Goal: Information Seeking & Learning: Learn about a topic

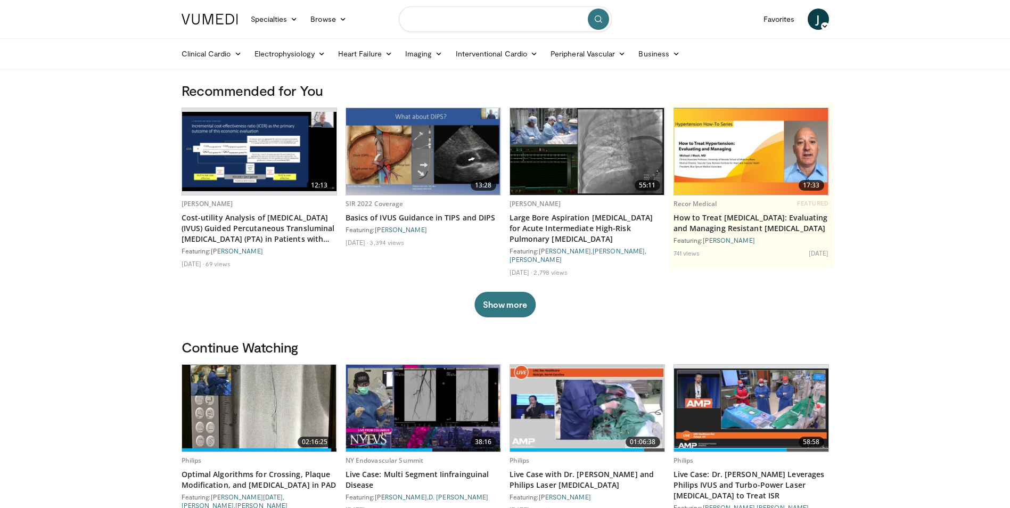
click at [454, 28] on input "Search topics, interventions" at bounding box center [505, 19] width 213 height 26
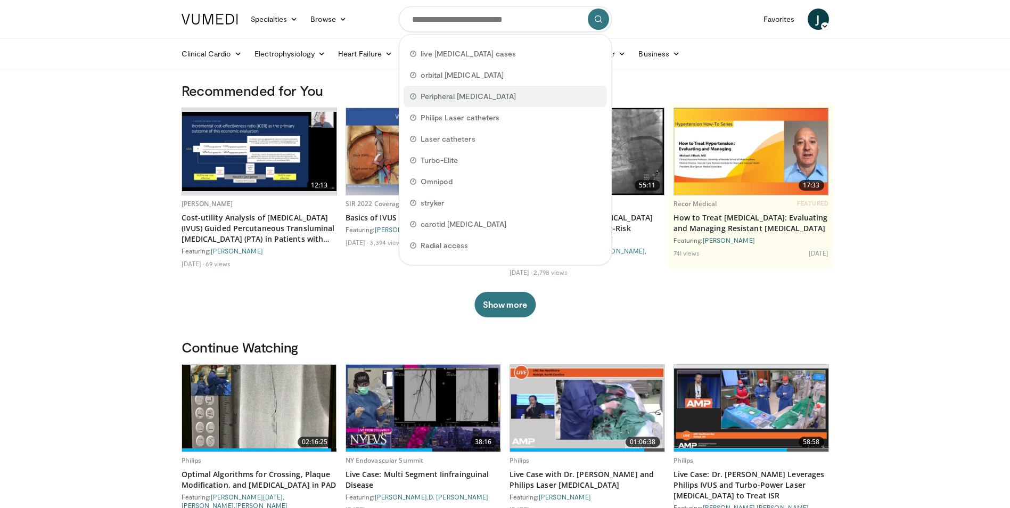
click at [440, 94] on span "Peripheral [MEDICAL_DATA]" at bounding box center [469, 96] width 96 height 11
type input "**********"
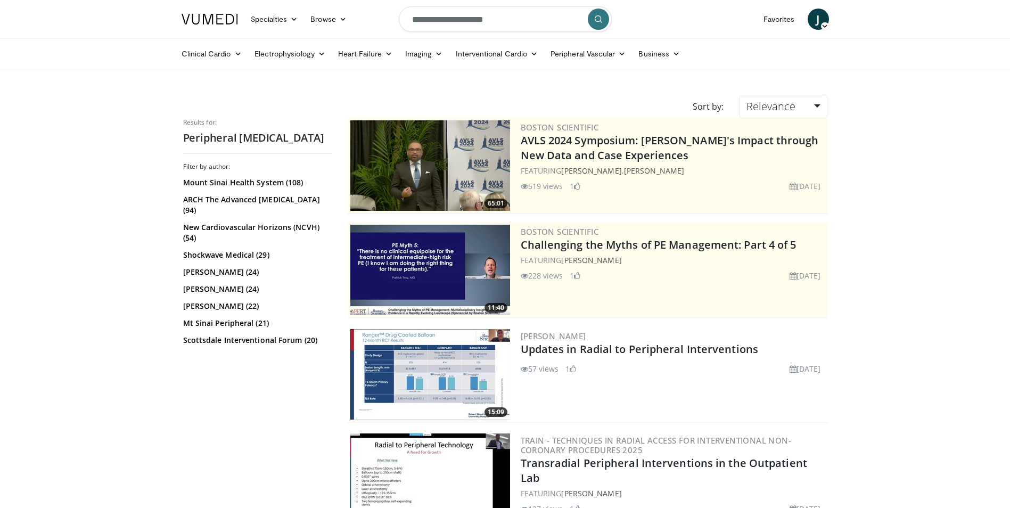
click at [410, 22] on input "**********" at bounding box center [505, 19] width 213 height 26
click at [527, 19] on input "**********" at bounding box center [505, 19] width 213 height 26
click at [587, 21] on input "**********" at bounding box center [505, 19] width 213 height 26
type input "**********"
click at [597, 17] on icon "submit" at bounding box center [598, 19] width 9 height 9
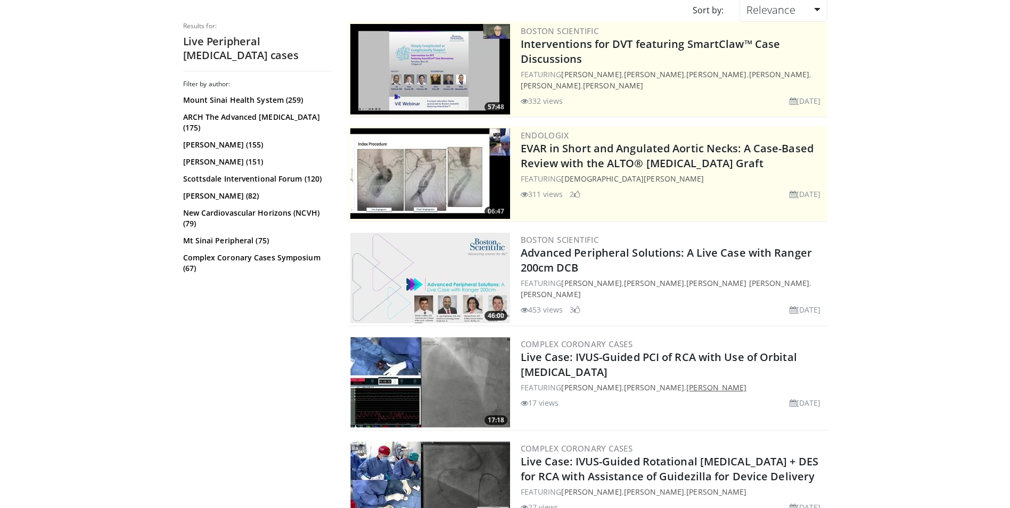
scroll to position [213, 0]
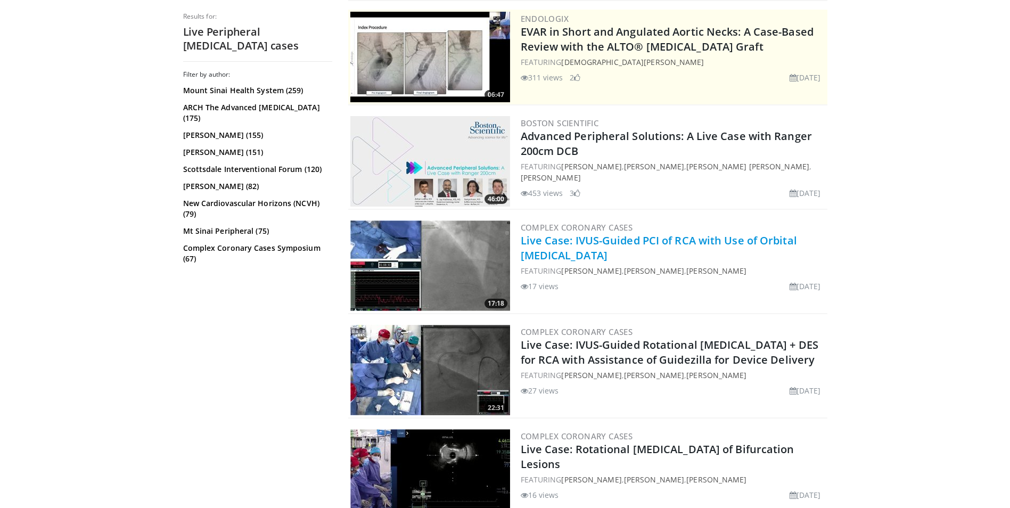
click at [626, 244] on link "Live Case: IVUS-Guided PCI of RCA with Use of Orbital [MEDICAL_DATA]" at bounding box center [659, 247] width 276 height 29
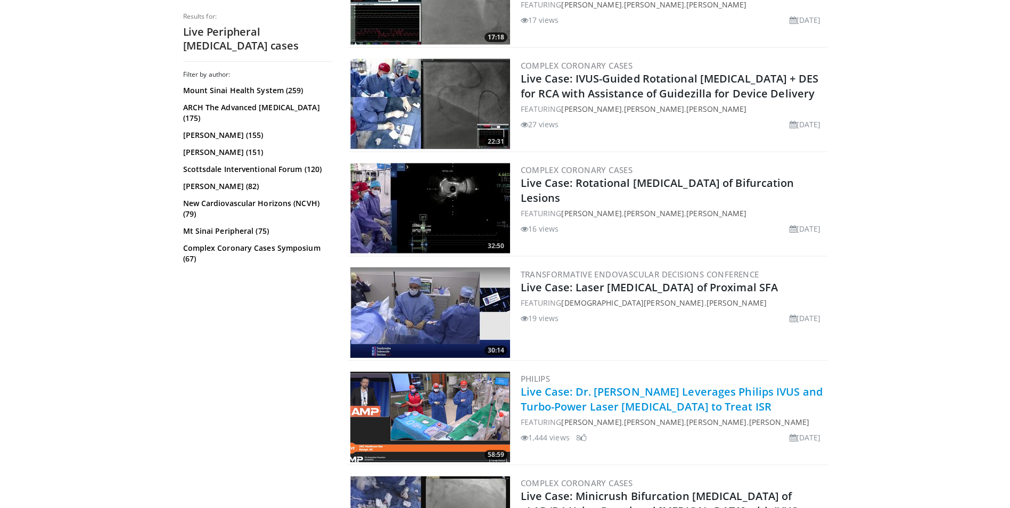
scroll to position [533, 0]
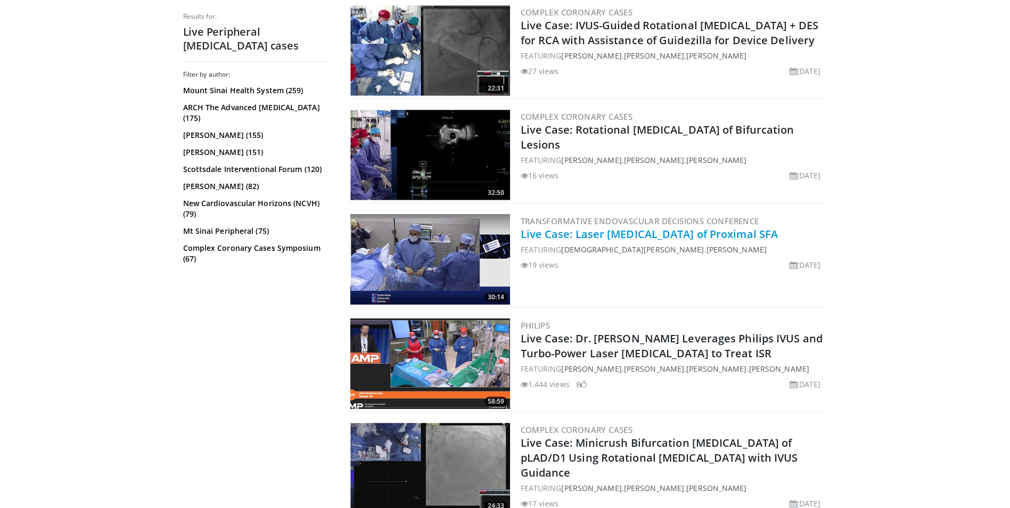
click at [536, 234] on link "Live Case: Laser [MEDICAL_DATA] of Proximal SFA" at bounding box center [650, 234] width 258 height 14
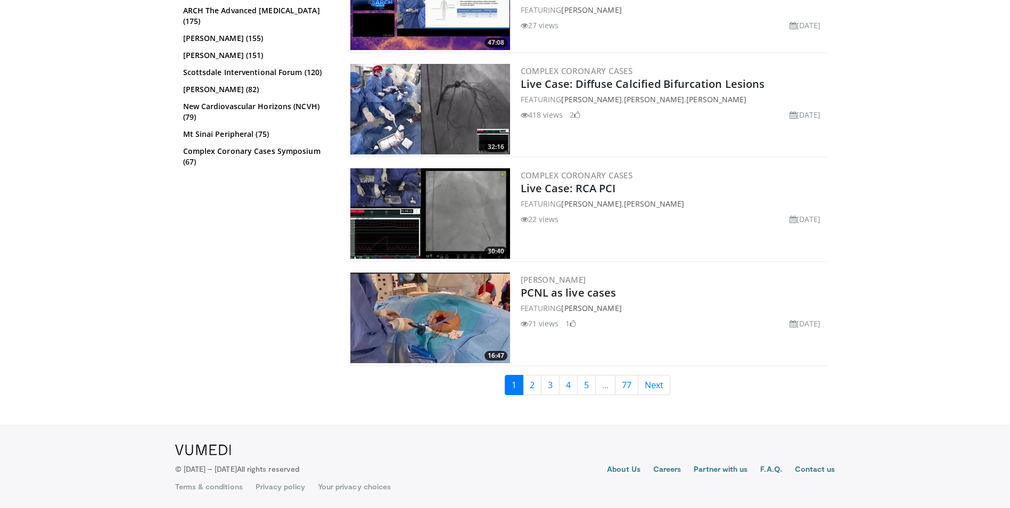
scroll to position [2563, 0]
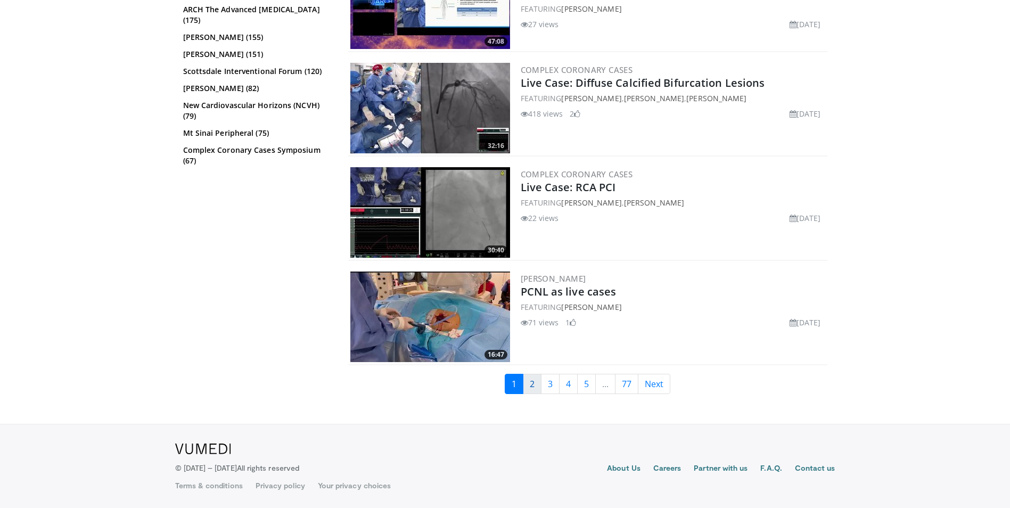
click at [532, 391] on link "2" at bounding box center [532, 384] width 19 height 20
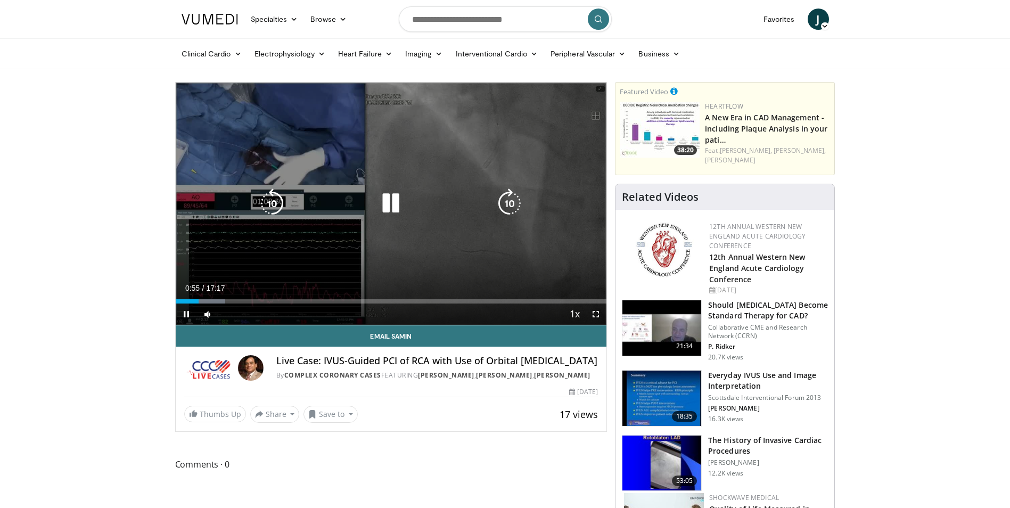
click at [510, 192] on icon "Video Player" at bounding box center [510, 204] width 30 height 30
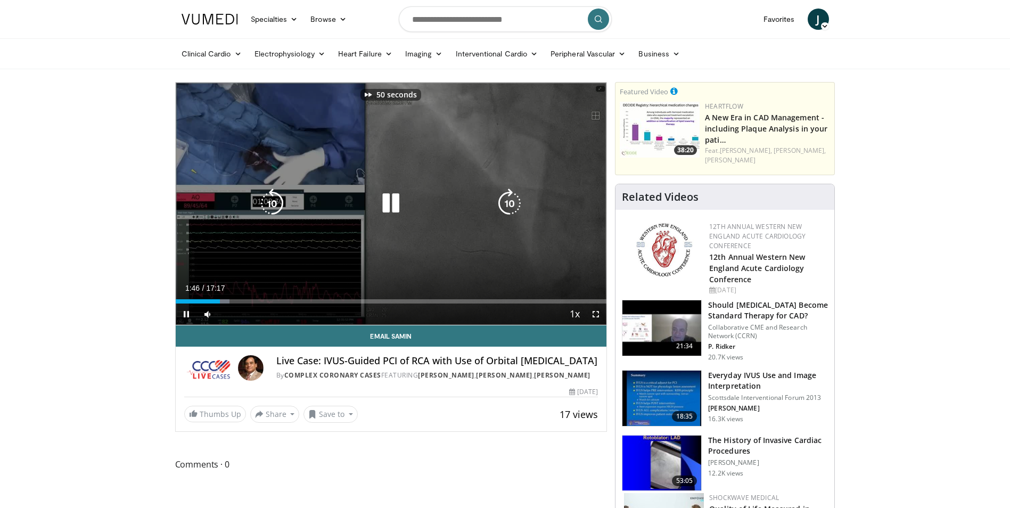
click at [510, 192] on icon "Video Player" at bounding box center [510, 204] width 30 height 30
click at [511, 199] on icon "Video Player" at bounding box center [510, 204] width 30 height 30
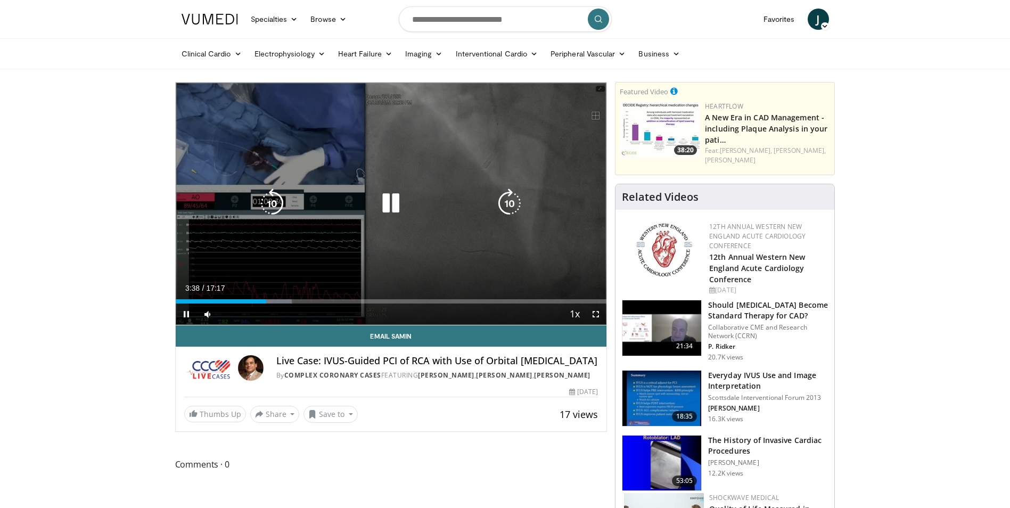
click at [511, 198] on icon "Video Player" at bounding box center [510, 204] width 30 height 30
click at [271, 198] on icon "Video Player" at bounding box center [272, 204] width 30 height 30
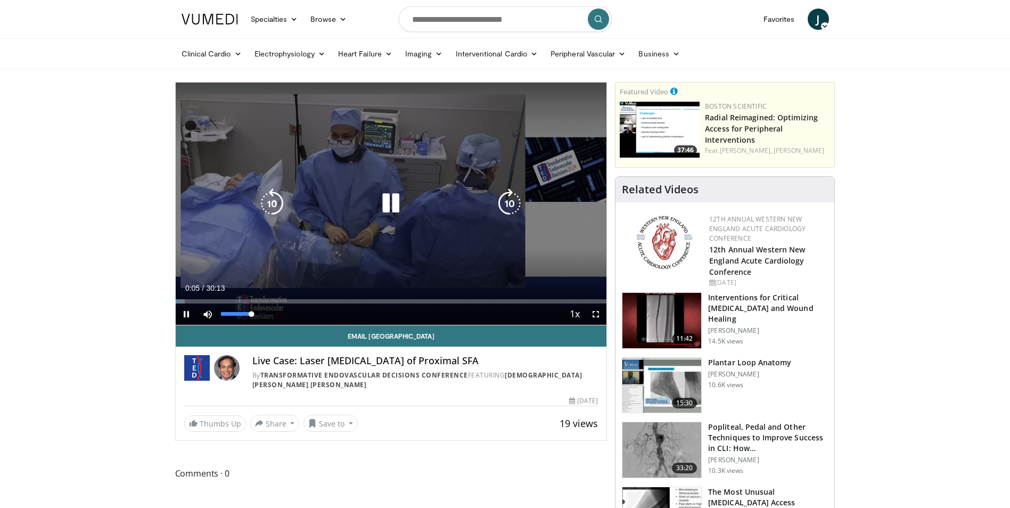
drag, startPoint x: 237, startPoint y: 314, endPoint x: 293, endPoint y: 314, distance: 56.5
click at [264, 315] on div "Mute 100%" at bounding box center [234, 314] width 75 height 21
click at [506, 199] on icon "Video Player" at bounding box center [510, 204] width 30 height 30
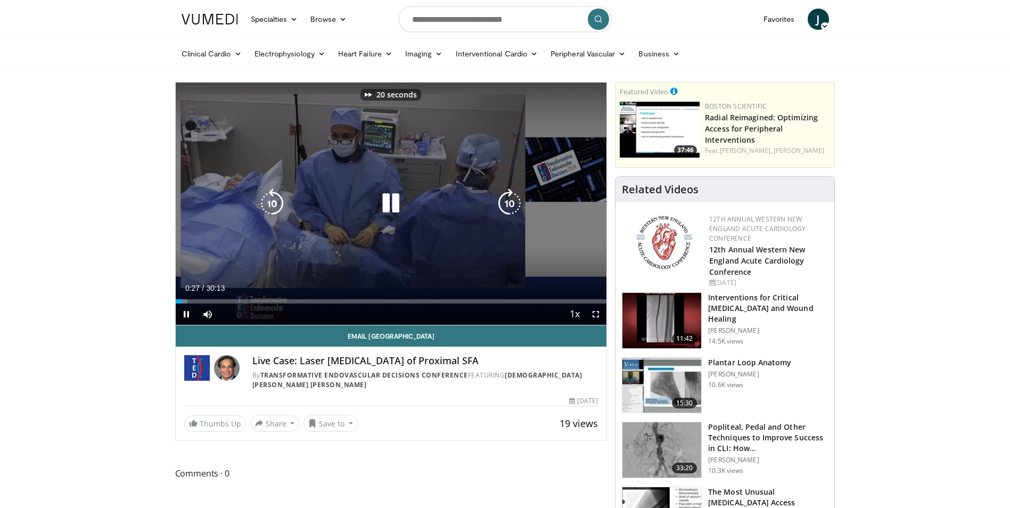
click at [506, 199] on icon "Video Player" at bounding box center [510, 204] width 30 height 30
click at [515, 208] on icon "Video Player" at bounding box center [510, 204] width 30 height 30
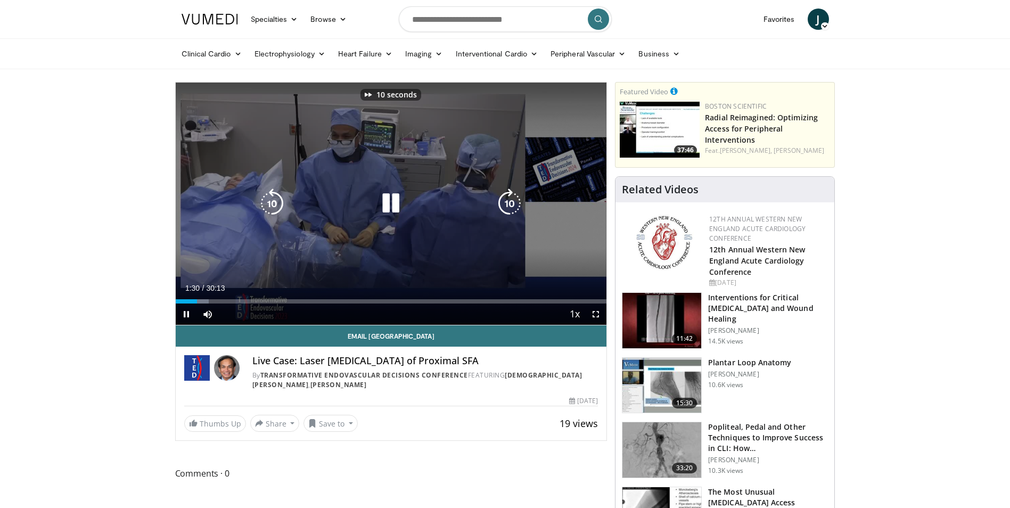
click at [515, 208] on icon "Video Player" at bounding box center [510, 204] width 30 height 30
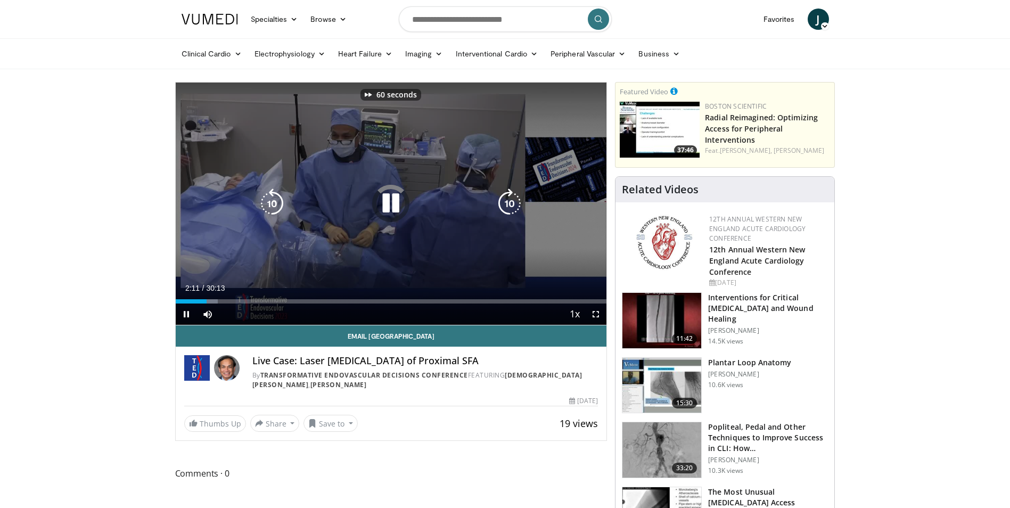
click at [515, 208] on icon "Video Player" at bounding box center [510, 204] width 30 height 30
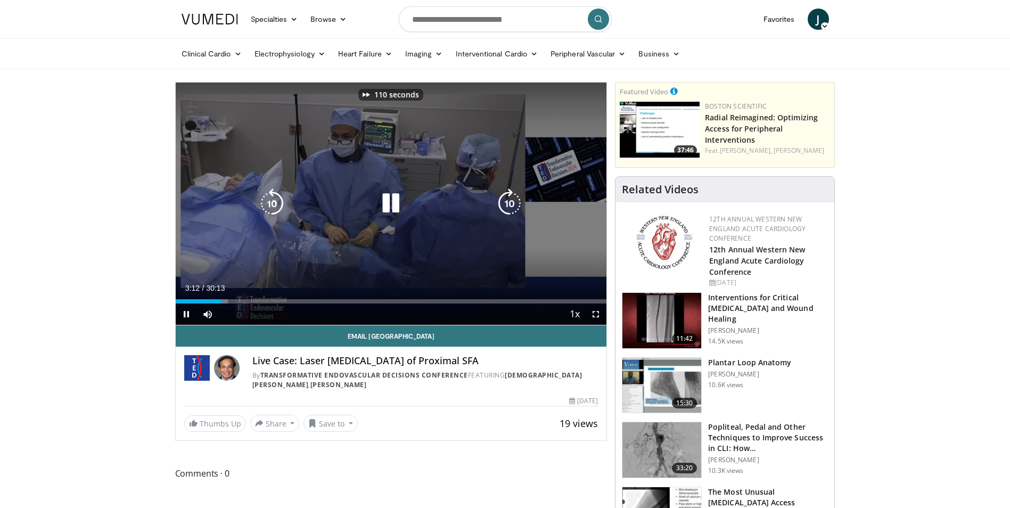
click at [515, 208] on icon "Video Player" at bounding box center [510, 204] width 30 height 30
click at [518, 204] on icon "Video Player" at bounding box center [510, 204] width 30 height 30
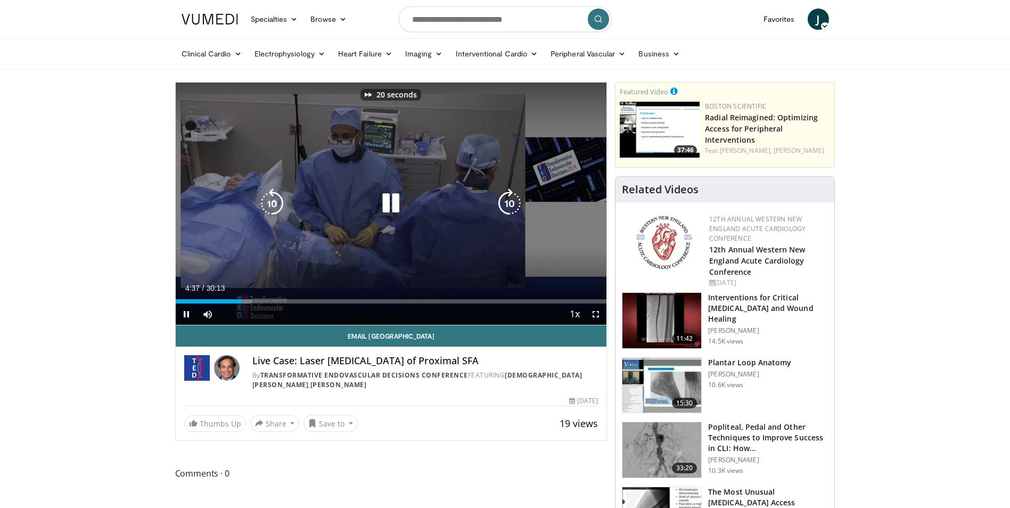
click at [518, 204] on icon "Video Player" at bounding box center [510, 204] width 30 height 30
click at [516, 210] on icon "Video Player" at bounding box center [510, 204] width 30 height 30
click at [506, 205] on icon "Video Player" at bounding box center [510, 204] width 30 height 30
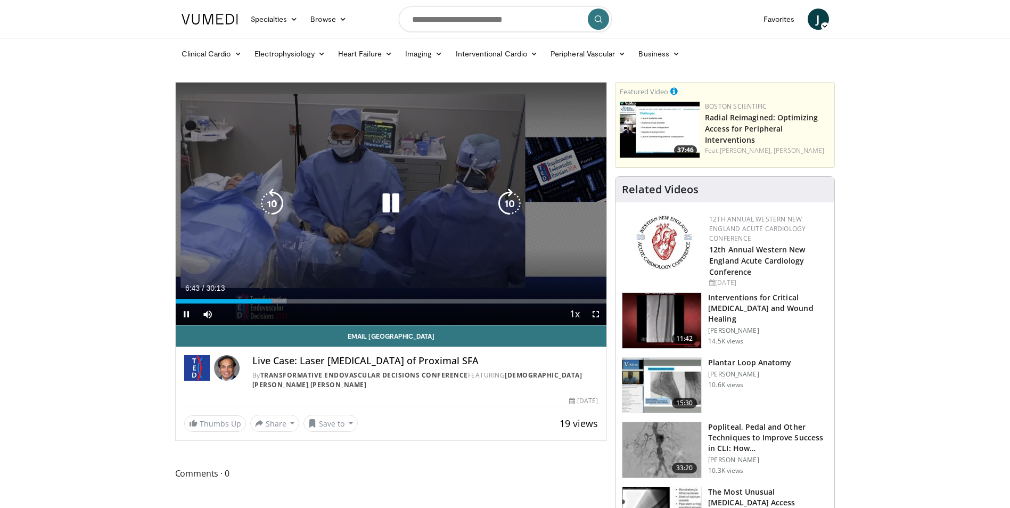
click at [513, 206] on icon "Video Player" at bounding box center [510, 204] width 30 height 30
click at [510, 204] on div "10 seconds Tap to unmute" at bounding box center [391, 204] width 431 height 242
click at [389, 201] on icon "Video Player" at bounding box center [391, 204] width 30 height 30
click at [505, 204] on icon "Video Player" at bounding box center [510, 204] width 30 height 30
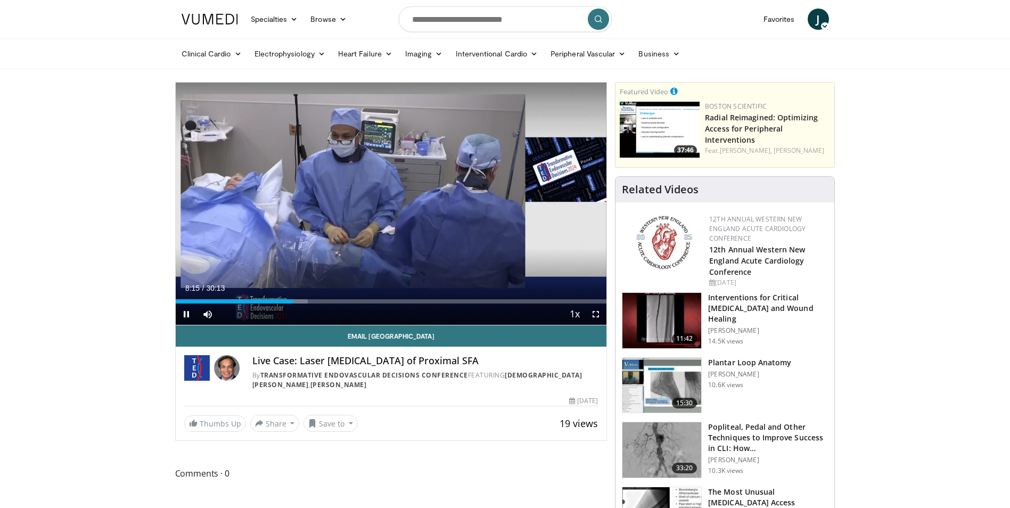
click at [505, 204] on div "20 seconds Tap to unmute" at bounding box center [391, 204] width 431 height 242
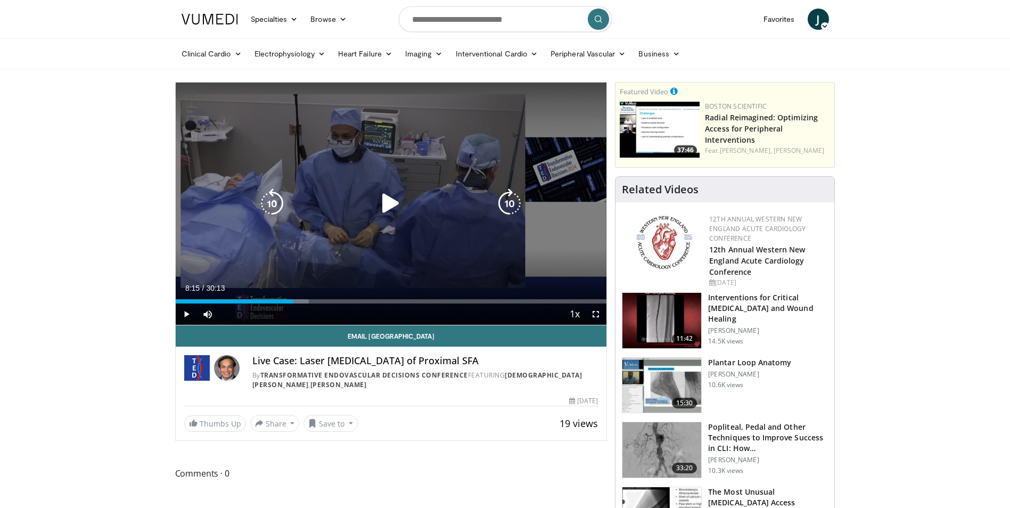
click at [386, 201] on icon "Video Player" at bounding box center [391, 204] width 30 height 30
click at [514, 205] on icon "Video Player" at bounding box center [510, 204] width 30 height 30
click at [513, 205] on icon "Video Player" at bounding box center [510, 204] width 30 height 30
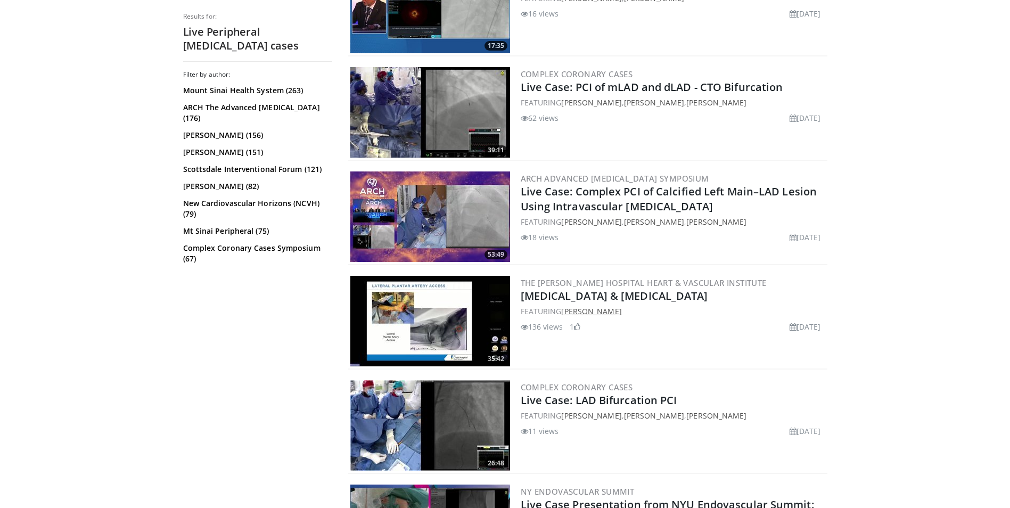
scroll to position [1012, 0]
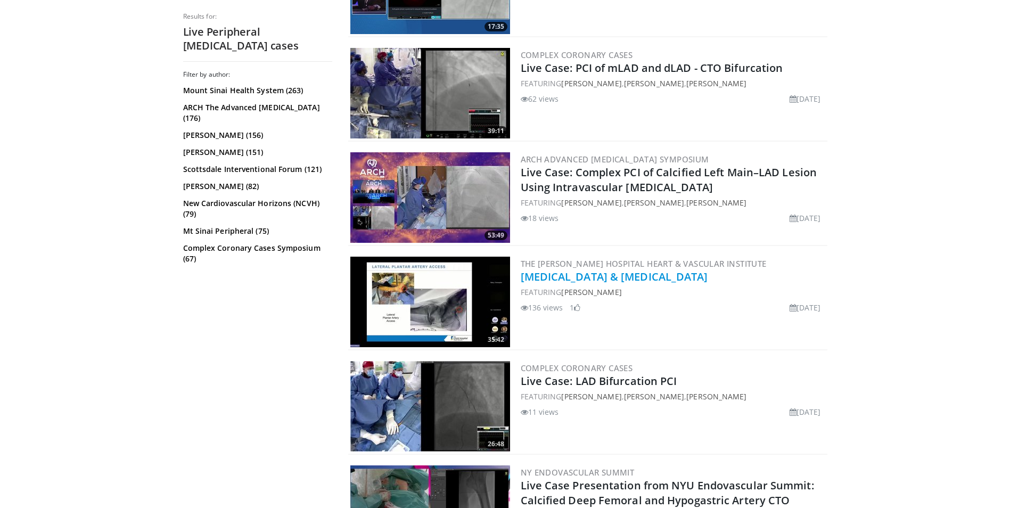
click at [604, 276] on link "Critical Limb Ischemia & Peripheral Artery Disease" at bounding box center [615, 277] width 188 height 14
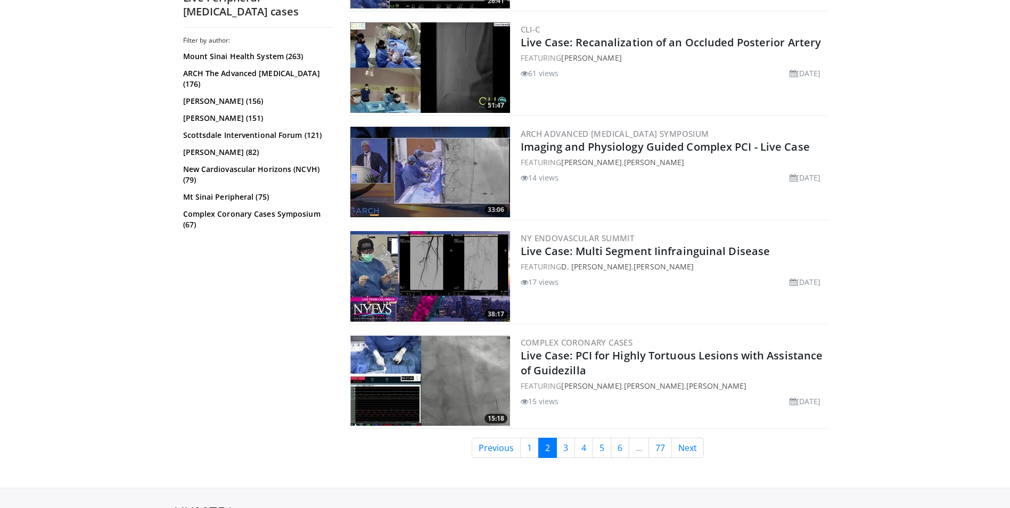
scroll to position [2563, 0]
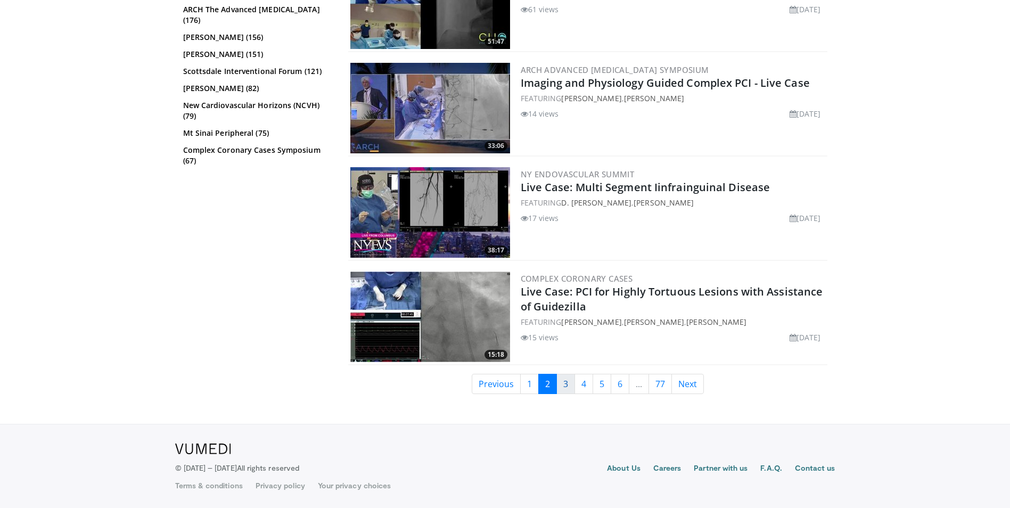
click at [563, 382] on link "3" at bounding box center [566, 384] width 19 height 20
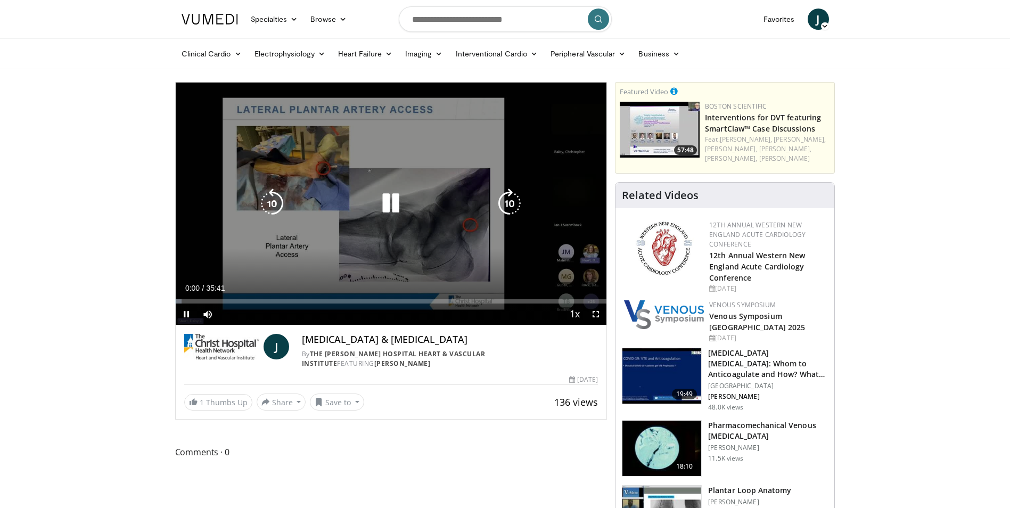
click at [511, 196] on icon "Video Player" at bounding box center [510, 204] width 30 height 30
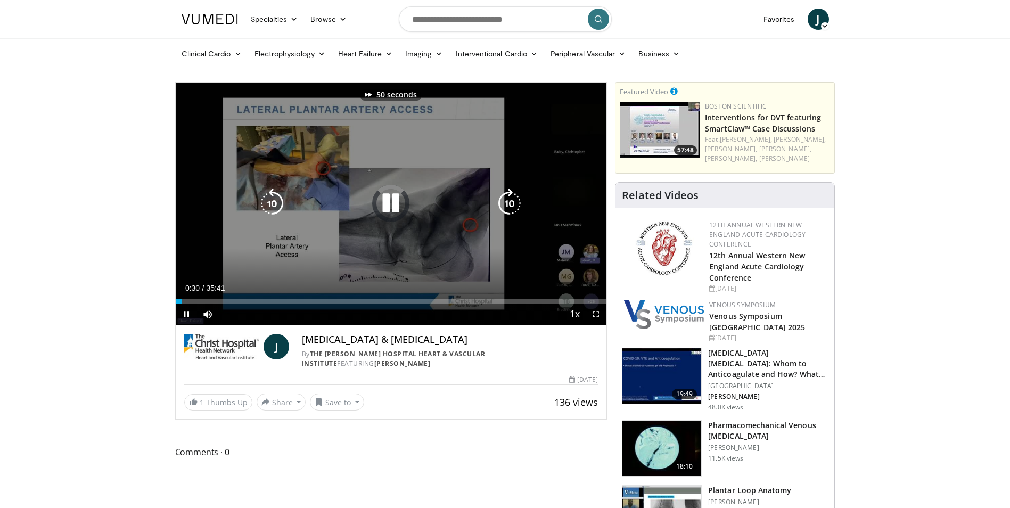
click at [511, 196] on icon "Video Player" at bounding box center [510, 204] width 30 height 30
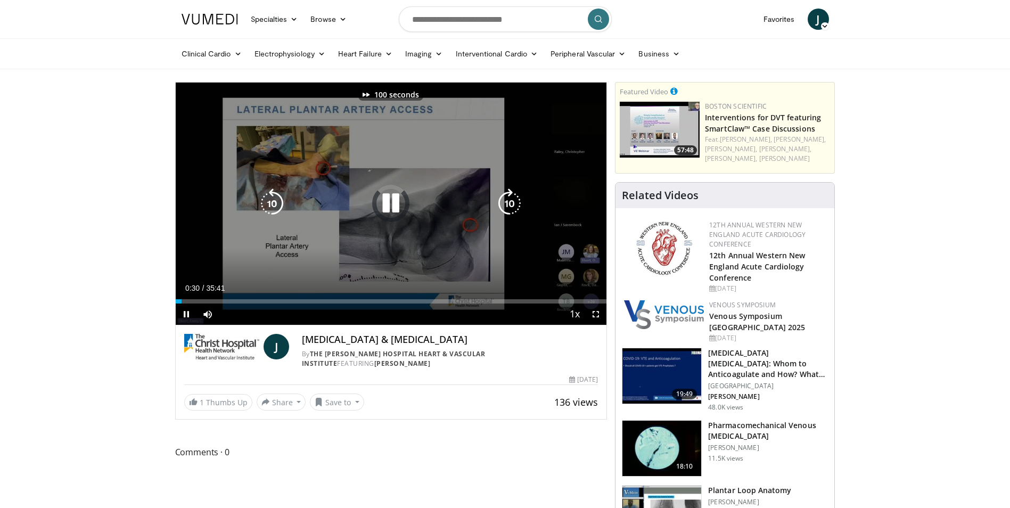
click at [511, 196] on icon "Video Player" at bounding box center [510, 204] width 30 height 30
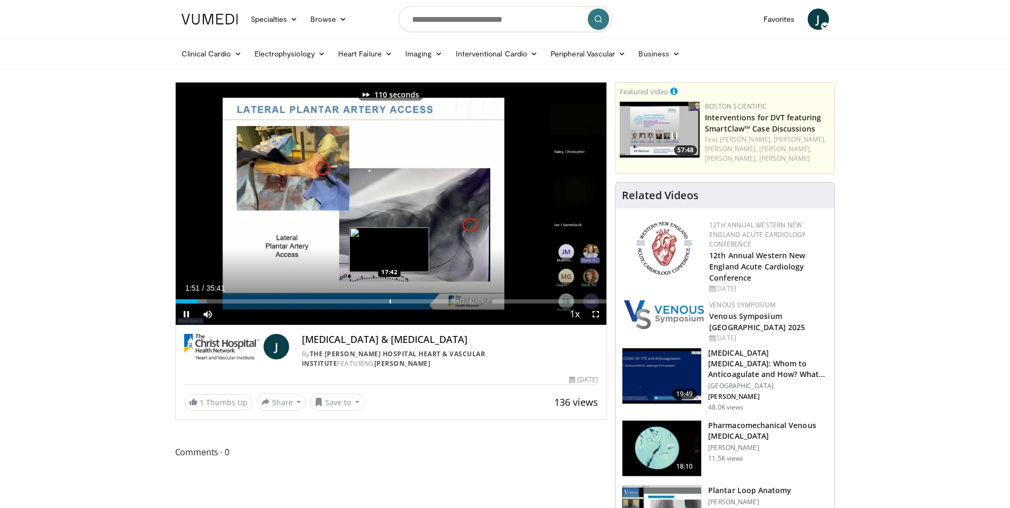
click at [390, 299] on div "Progress Bar" at bounding box center [390, 301] width 1 height 4
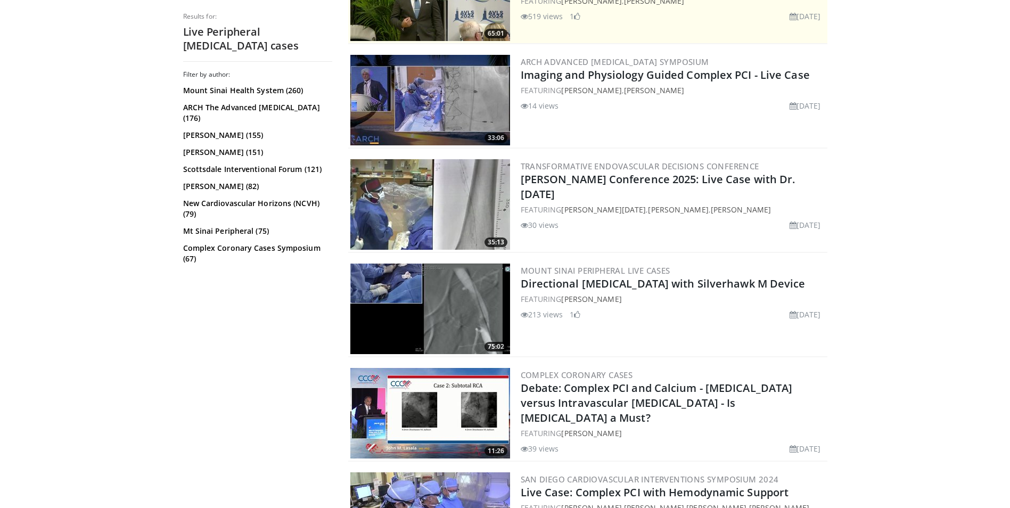
scroll to position [373, 0]
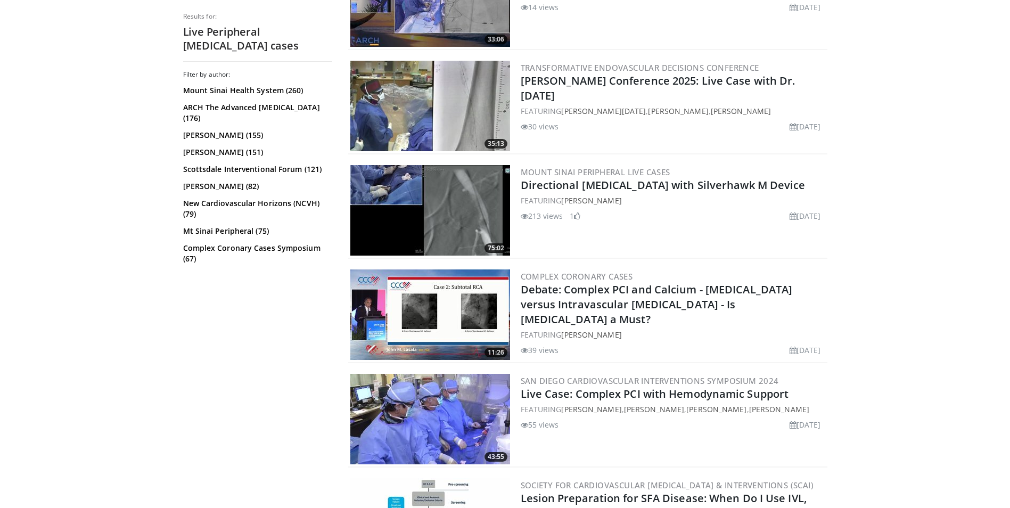
click at [475, 205] on img at bounding box center [430, 210] width 160 height 91
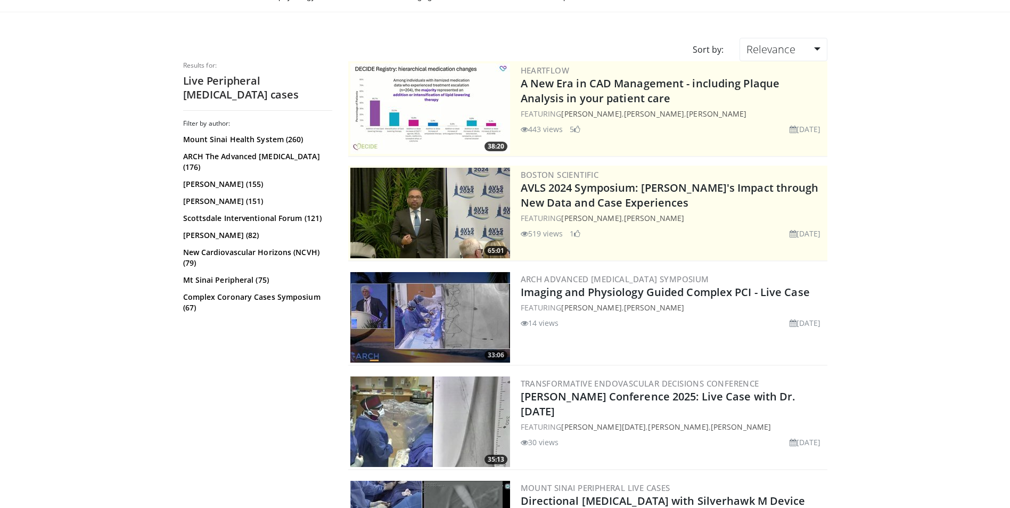
scroll to position [0, 0]
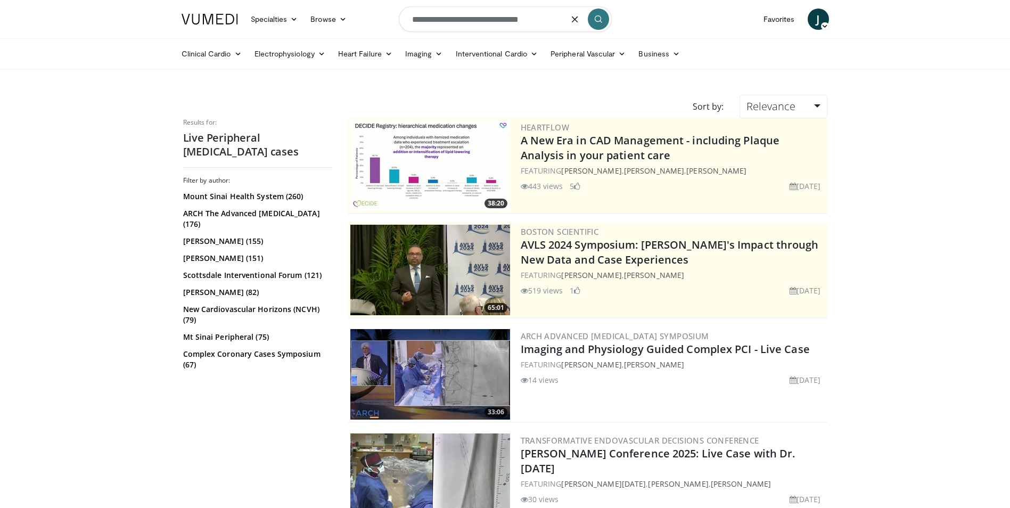
click at [552, 22] on input "**********" at bounding box center [505, 19] width 213 height 26
type input "**********"
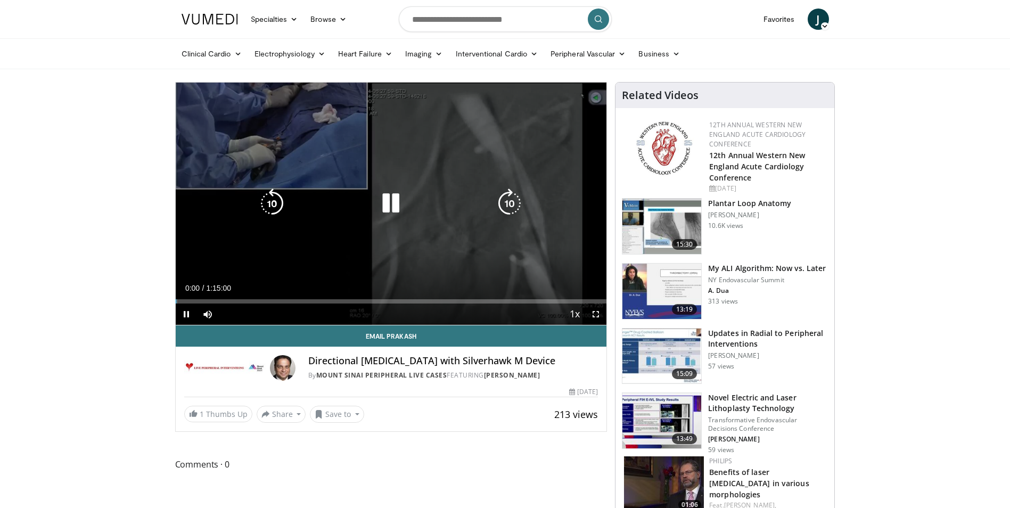
click at [506, 202] on icon "Video Player" at bounding box center [510, 204] width 30 height 30
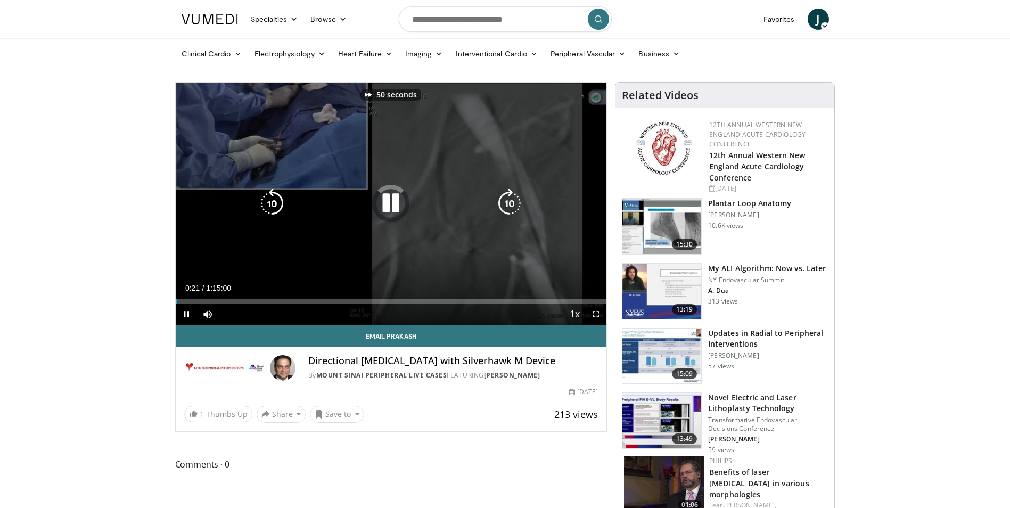
click at [506, 202] on icon "Video Player" at bounding box center [510, 204] width 30 height 30
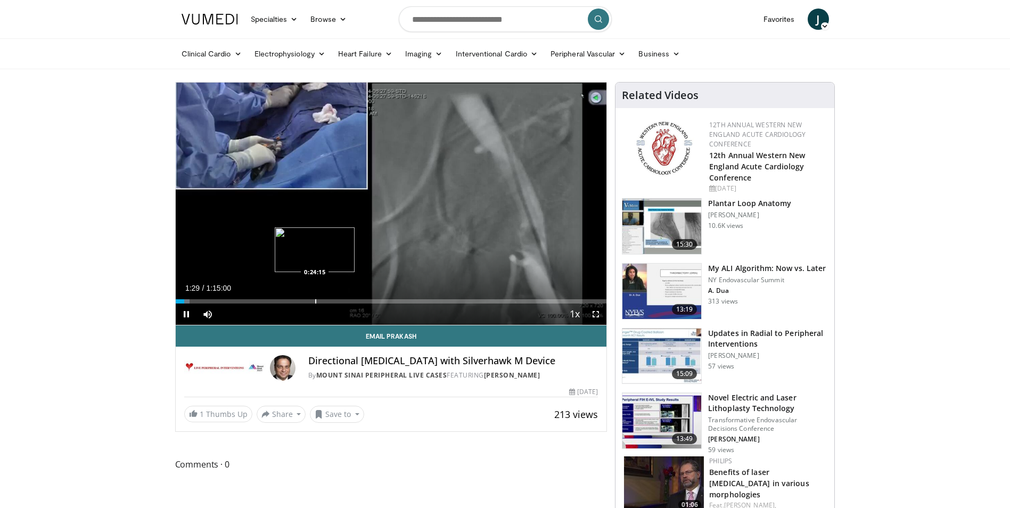
click at [315, 299] on div "Progress Bar" at bounding box center [315, 301] width 1 height 4
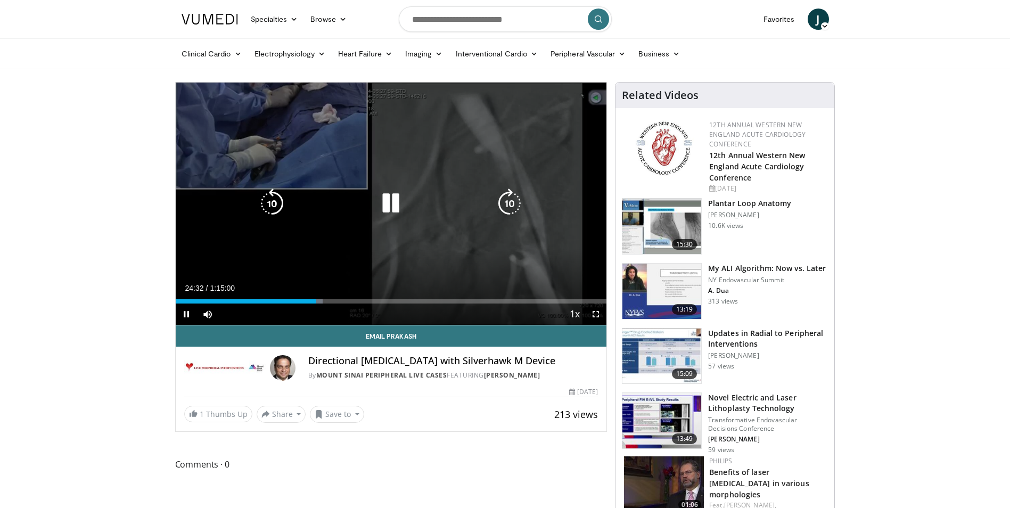
click at [503, 207] on icon "Video Player" at bounding box center [510, 204] width 30 height 30
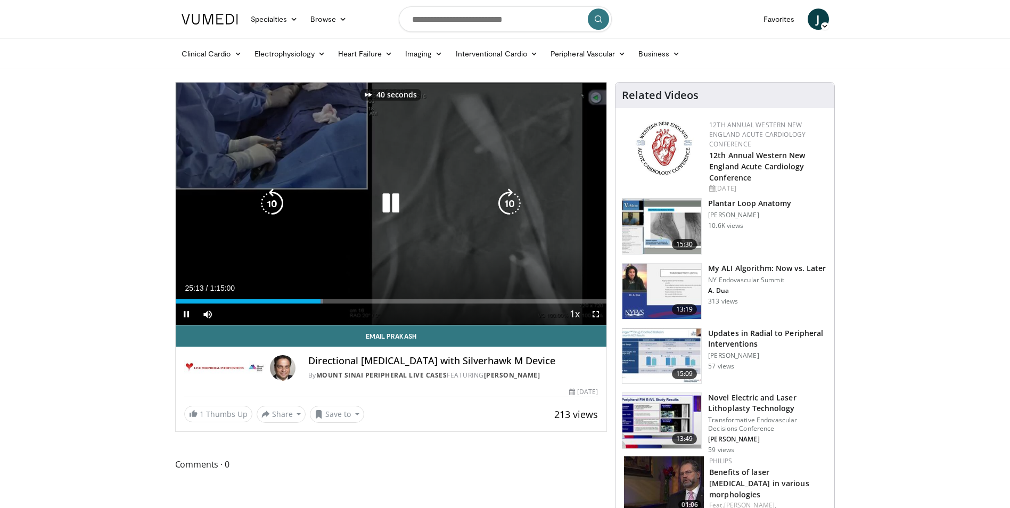
click at [503, 207] on icon "Video Player" at bounding box center [510, 204] width 30 height 30
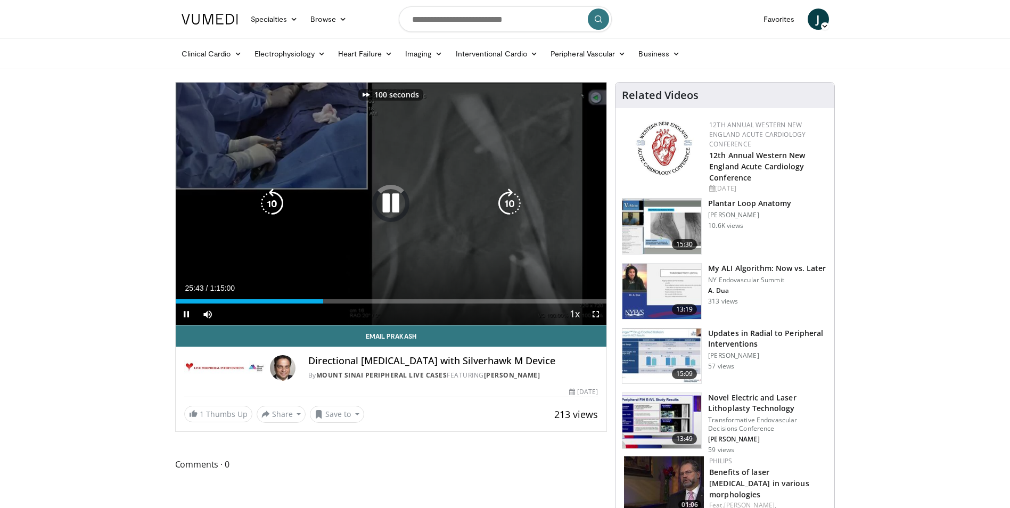
click at [503, 207] on icon "Video Player" at bounding box center [510, 204] width 30 height 30
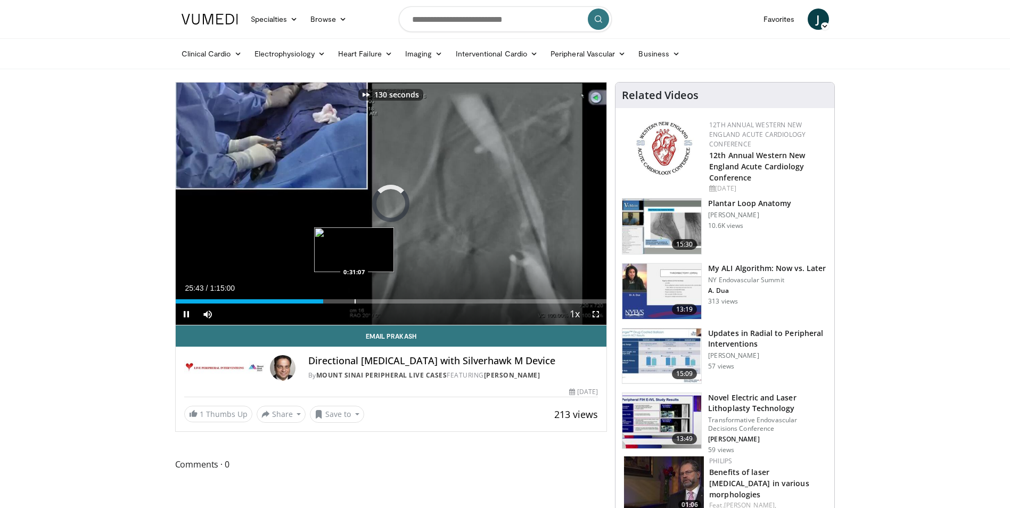
click at [355, 301] on div "Progress Bar" at bounding box center [355, 301] width 1 height 4
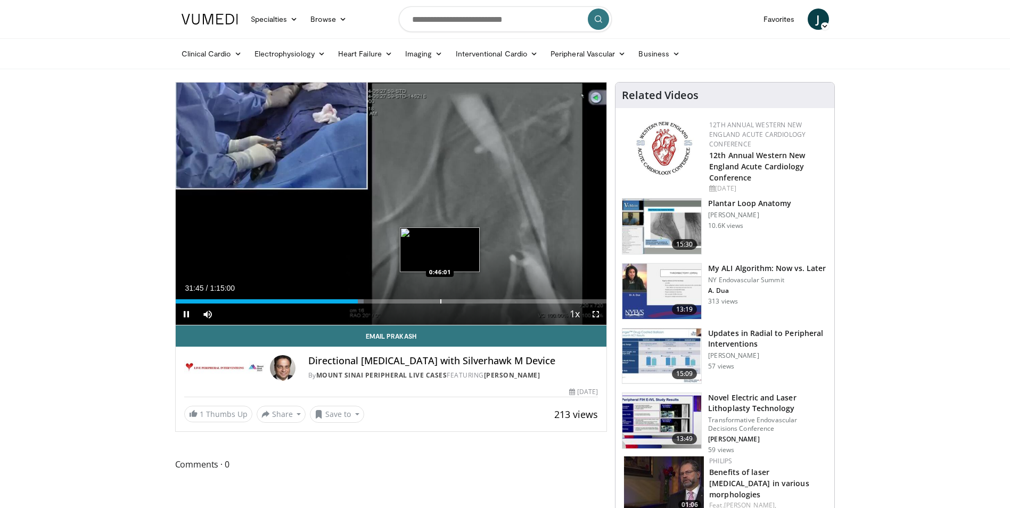
click at [441, 300] on div "Progress Bar" at bounding box center [441, 301] width 1 height 4
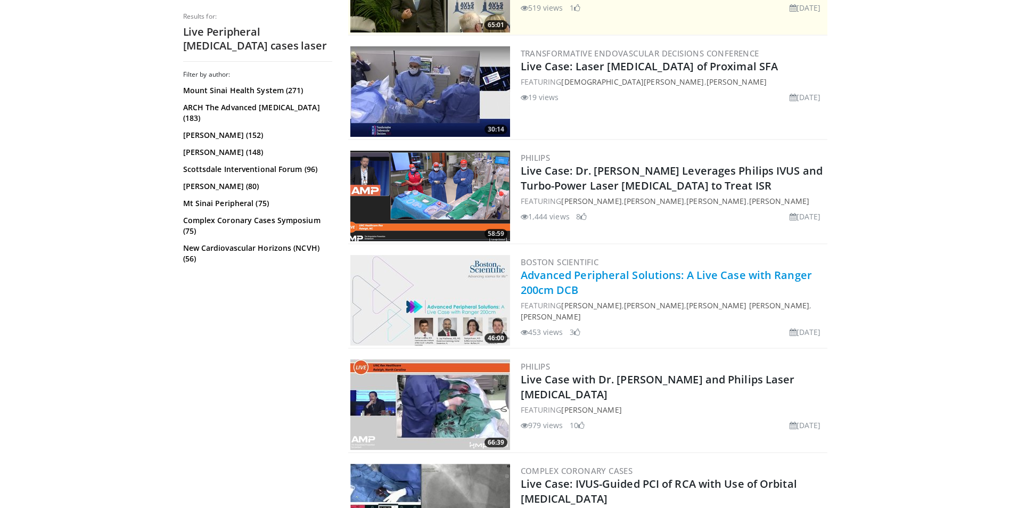
scroll to position [320, 0]
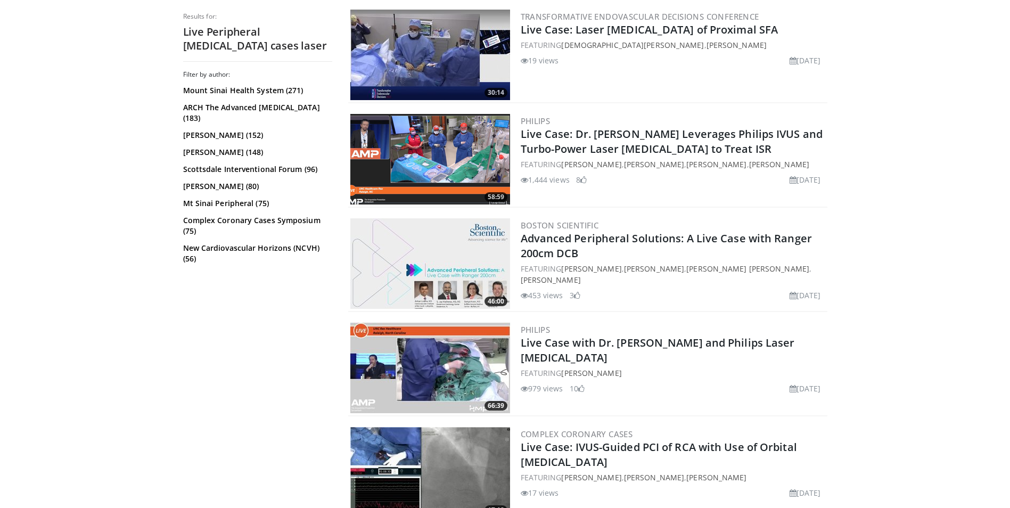
click at [419, 251] on img at bounding box center [430, 263] width 160 height 91
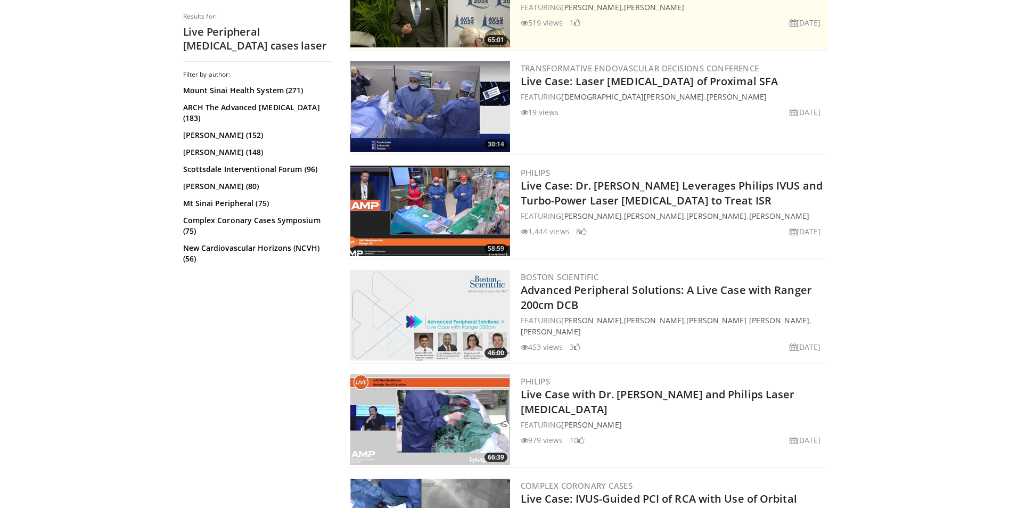
scroll to position [0, 0]
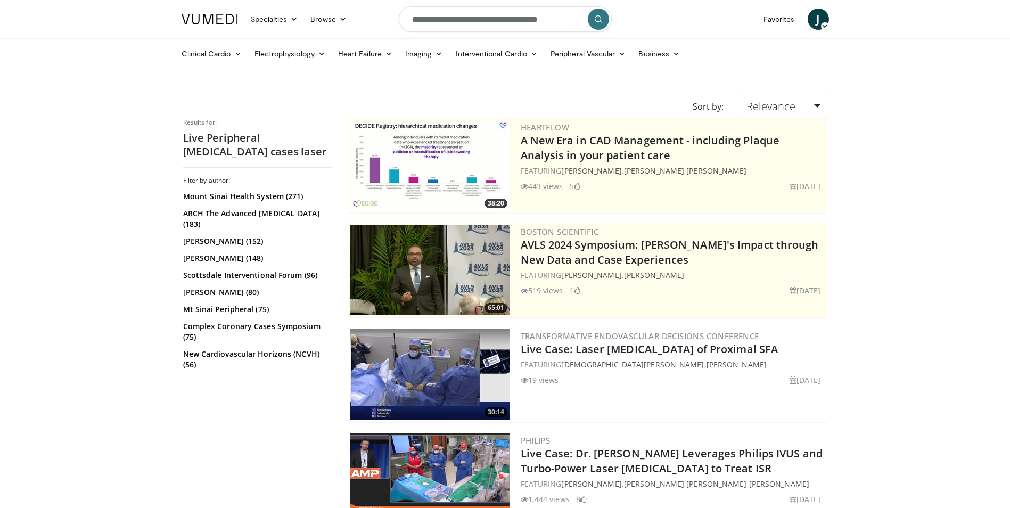
click at [519, 28] on input "**********" at bounding box center [505, 19] width 213 height 26
drag, startPoint x: 564, startPoint y: 20, endPoint x: 259, endPoint y: 23, distance: 304.2
click at [260, 23] on nav "Specialties Adult & Family Medicine Allergy, Asthma, Immunology Anesthesiology …" at bounding box center [505, 19] width 661 height 38
type input "*"
type input "**********"
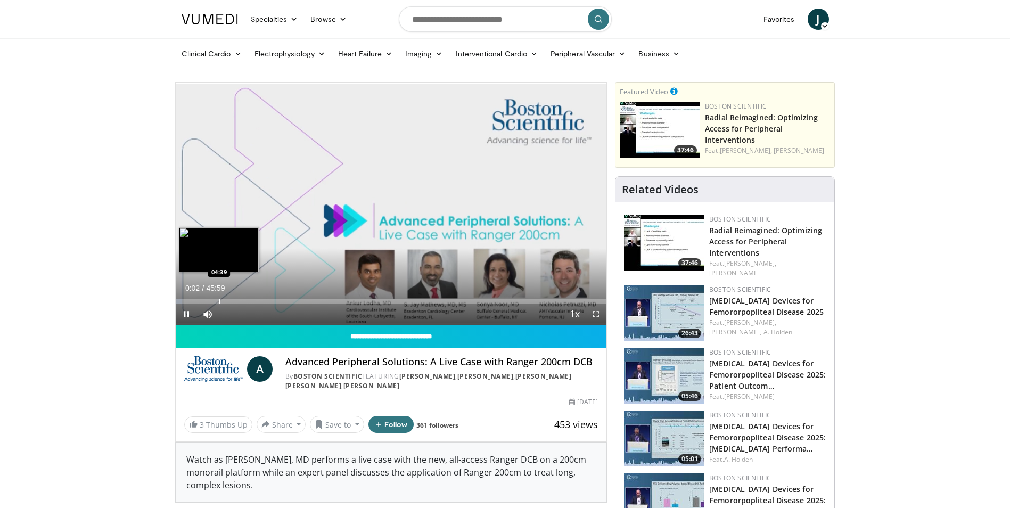
click at [219, 299] on div "Progress Bar" at bounding box center [219, 301] width 1 height 4
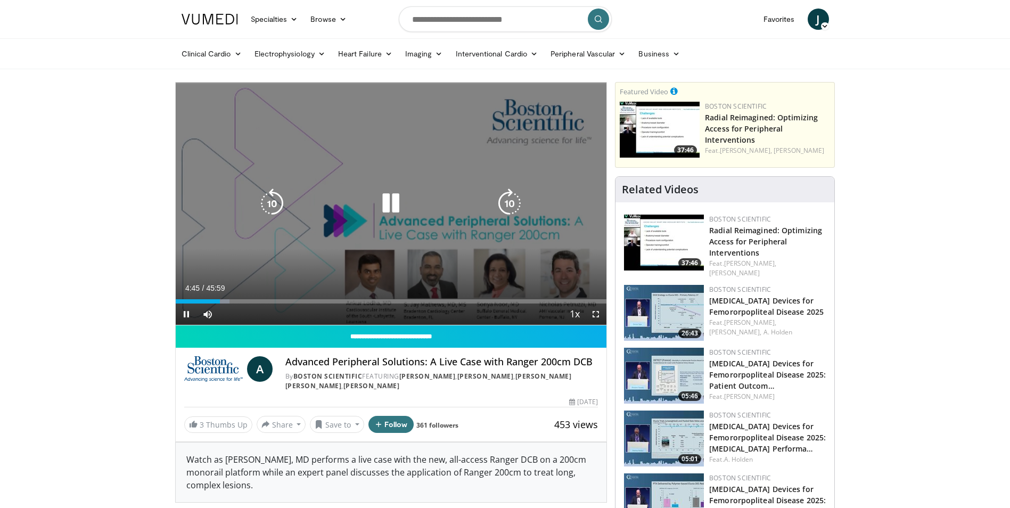
click at [511, 197] on icon "Video Player" at bounding box center [510, 204] width 30 height 30
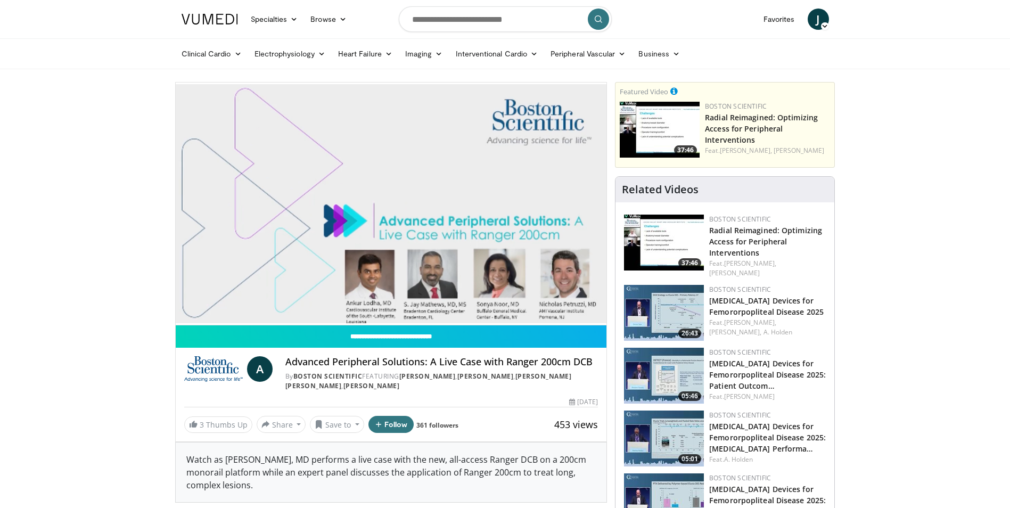
click at [511, 197] on div "50 seconds Tap to unmute" at bounding box center [391, 204] width 431 height 242
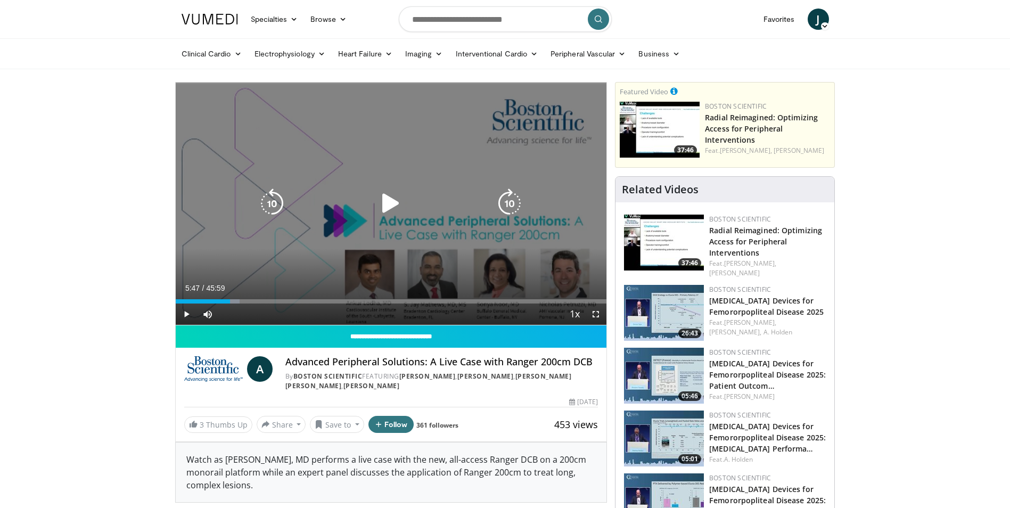
click at [392, 206] on icon "Video Player" at bounding box center [391, 204] width 30 height 30
click at [504, 199] on icon "Video Player" at bounding box center [510, 204] width 30 height 30
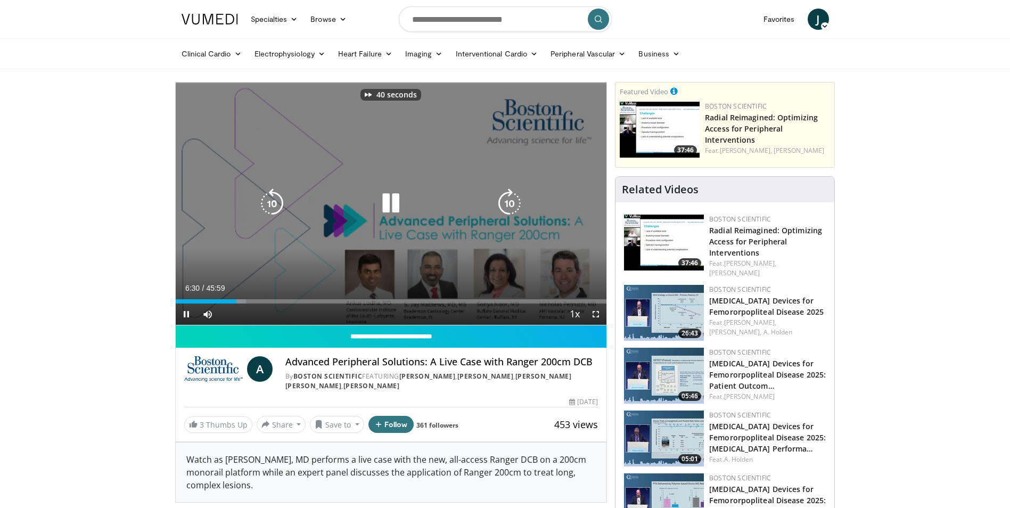
click at [503, 199] on icon "Video Player" at bounding box center [510, 204] width 30 height 30
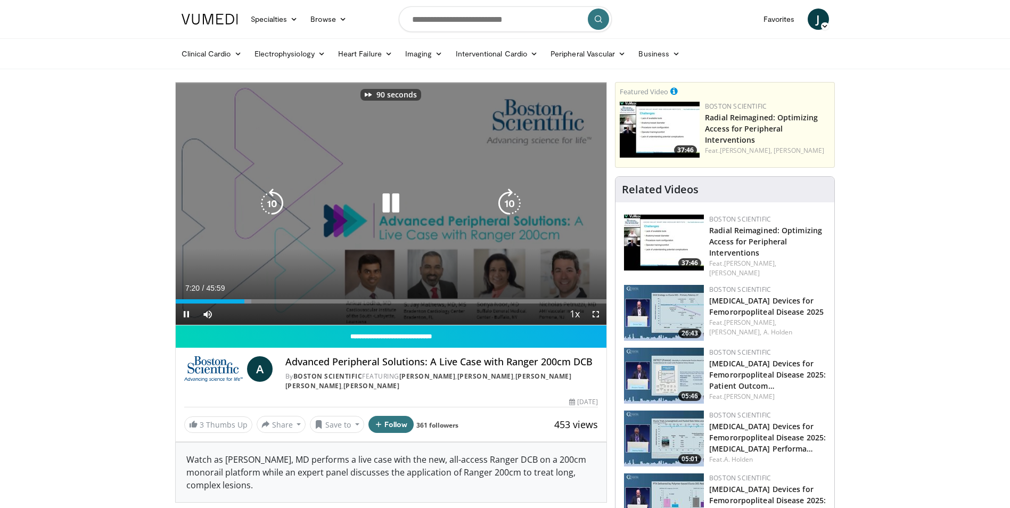
click at [503, 199] on icon "Video Player" at bounding box center [510, 204] width 30 height 30
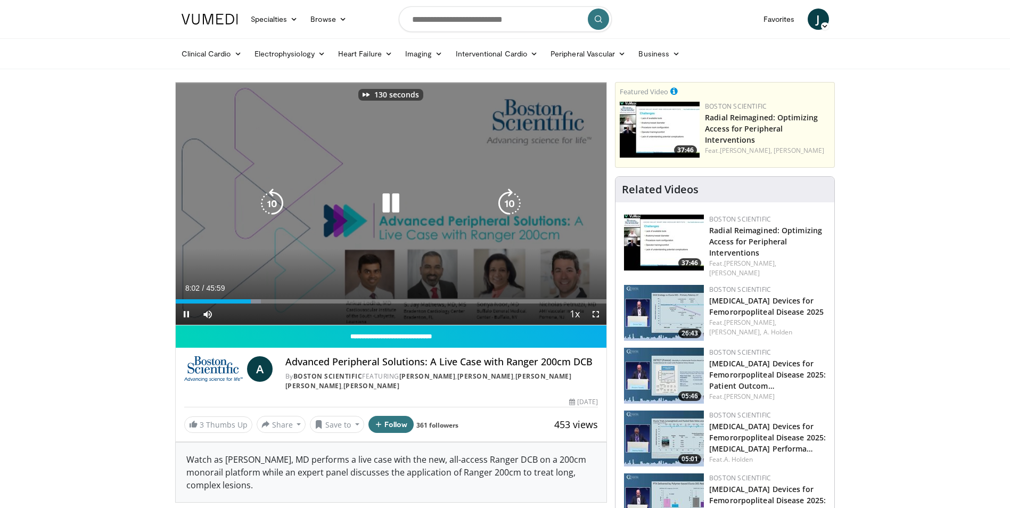
click at [503, 199] on icon "Video Player" at bounding box center [510, 204] width 30 height 30
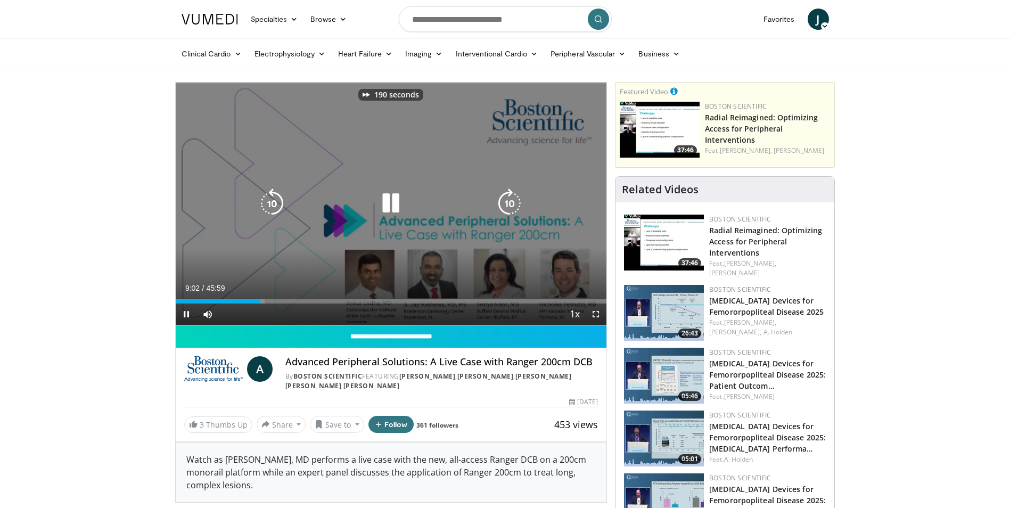
click at [503, 199] on icon "Video Player" at bounding box center [510, 204] width 30 height 30
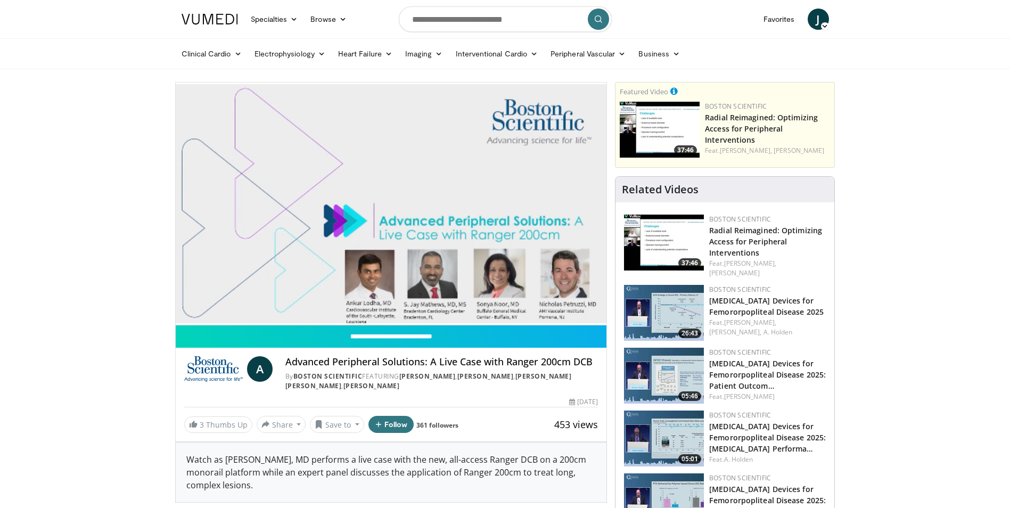
click at [503, 199] on div "240 seconds Tap to unmute" at bounding box center [391, 204] width 431 height 242
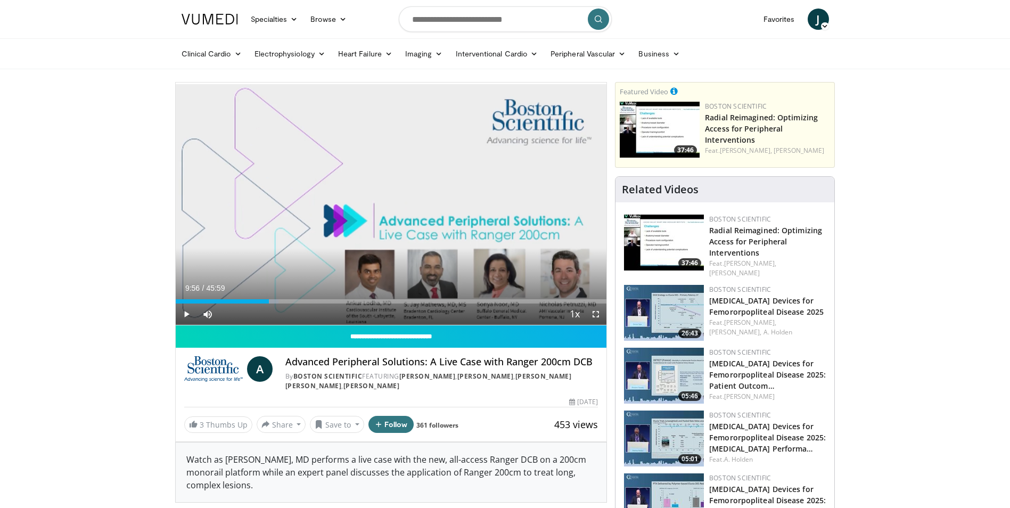
click at [503, 199] on div "240 seconds Tap to unmute" at bounding box center [391, 204] width 431 height 242
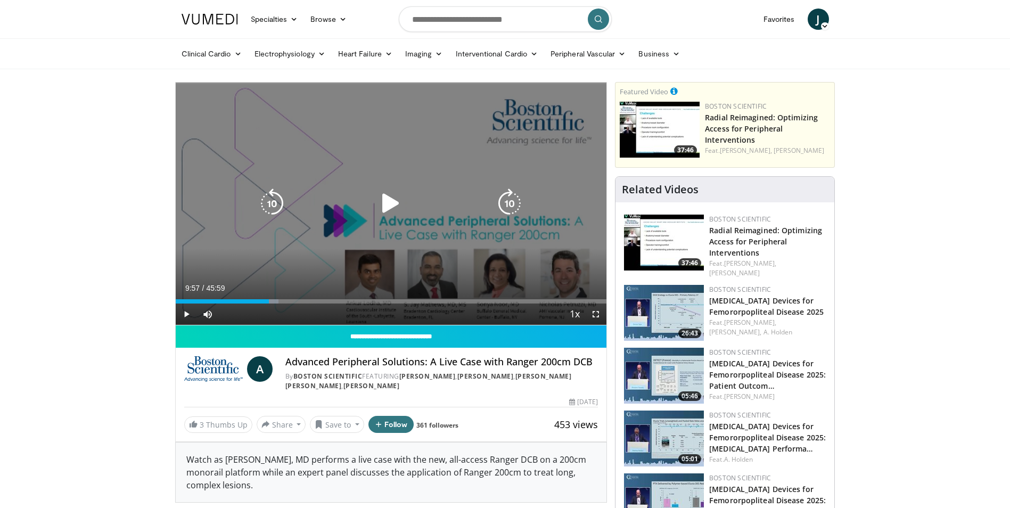
click at [384, 200] on icon "Video Player" at bounding box center [391, 204] width 30 height 30
click at [510, 199] on icon "Video Player" at bounding box center [510, 204] width 30 height 30
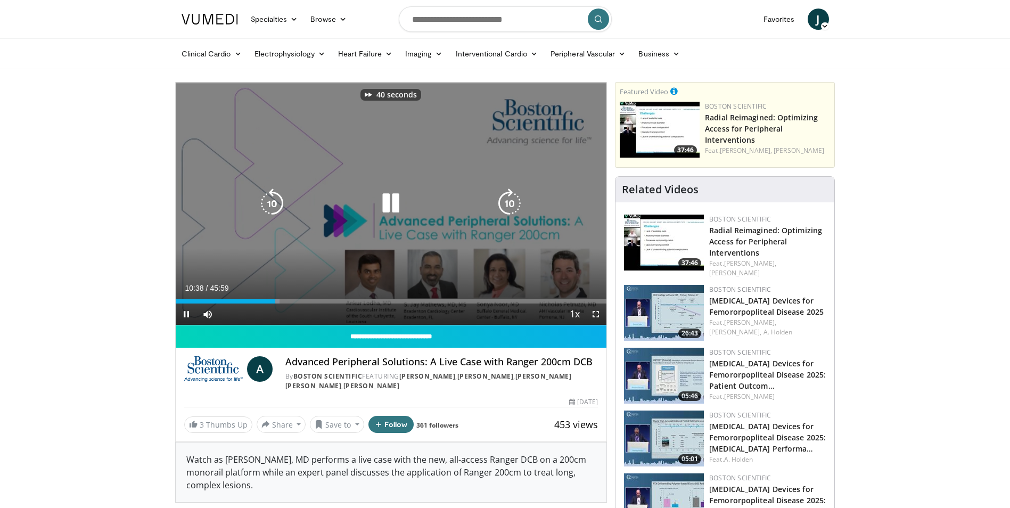
click at [510, 199] on icon "Video Player" at bounding box center [510, 204] width 30 height 30
click at [511, 205] on icon "Video Player" at bounding box center [510, 204] width 30 height 30
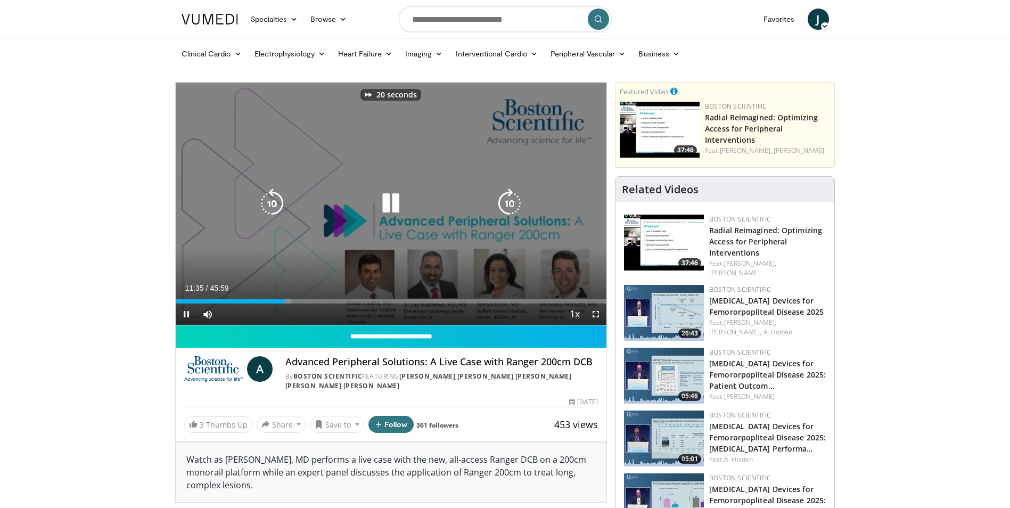
click at [511, 205] on icon "Video Player" at bounding box center [510, 204] width 30 height 30
click at [516, 208] on icon "Video Player" at bounding box center [510, 204] width 30 height 30
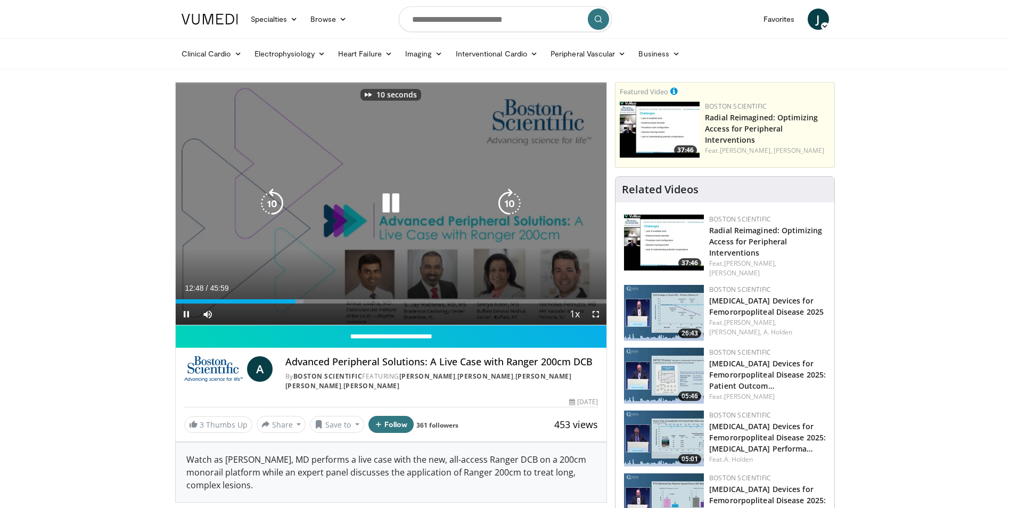
click at [516, 208] on icon "Video Player" at bounding box center [510, 204] width 30 height 30
click at [507, 198] on icon "Video Player" at bounding box center [510, 204] width 30 height 30
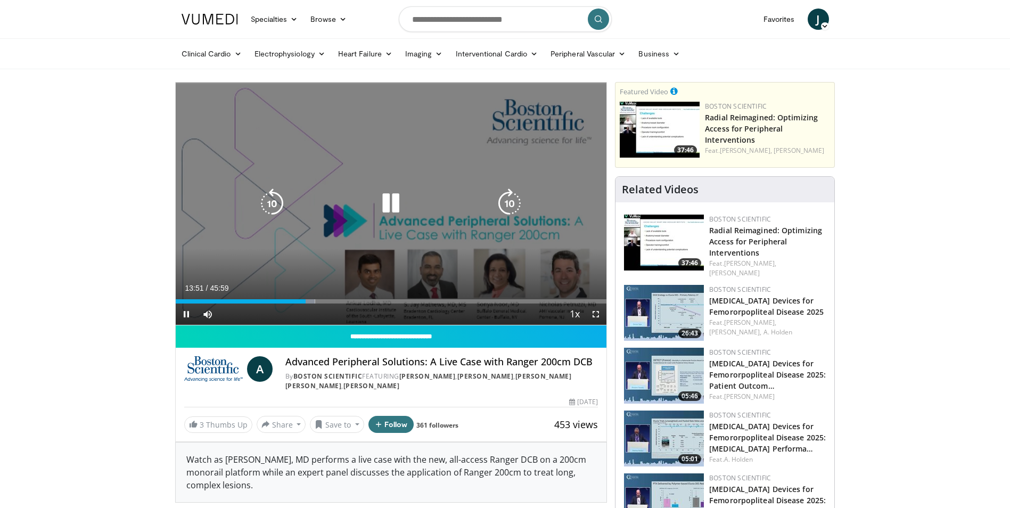
click at [507, 198] on icon "Video Player" at bounding box center [510, 204] width 30 height 30
click at [504, 202] on icon "Video Player" at bounding box center [510, 204] width 30 height 30
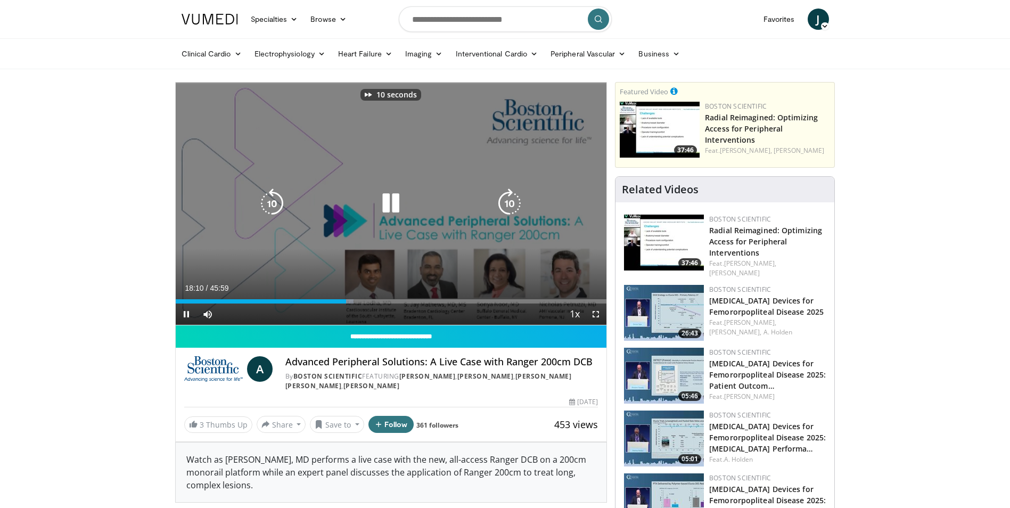
click at [504, 202] on icon "Video Player" at bounding box center [510, 204] width 30 height 30
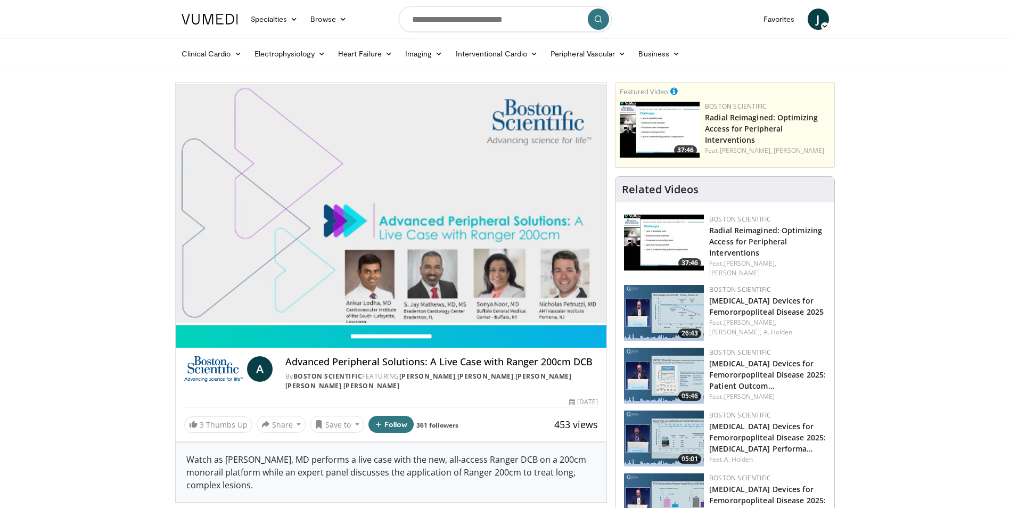
click at [504, 202] on div "20 seconds Tap to unmute" at bounding box center [391, 204] width 431 height 242
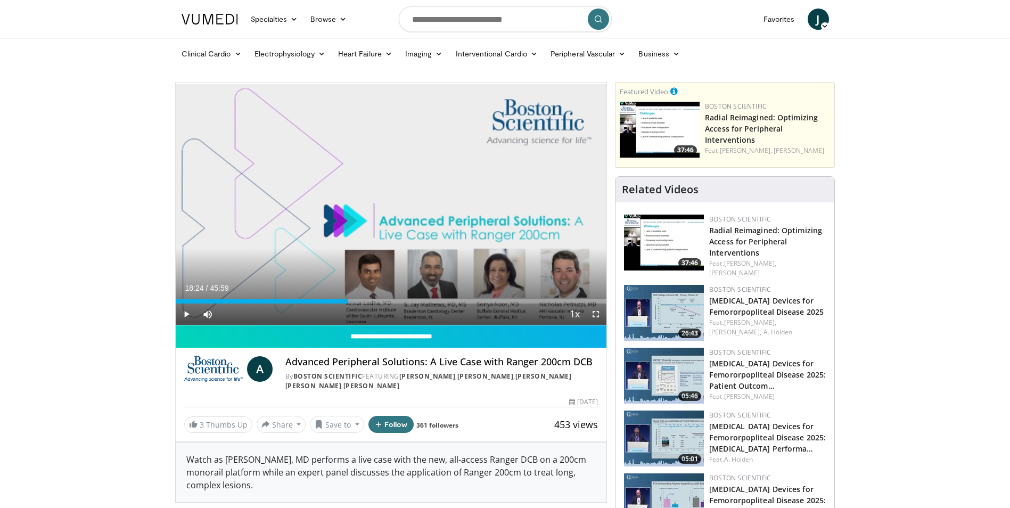
click at [504, 202] on div "20 seconds Tap to unmute" at bounding box center [391, 204] width 431 height 242
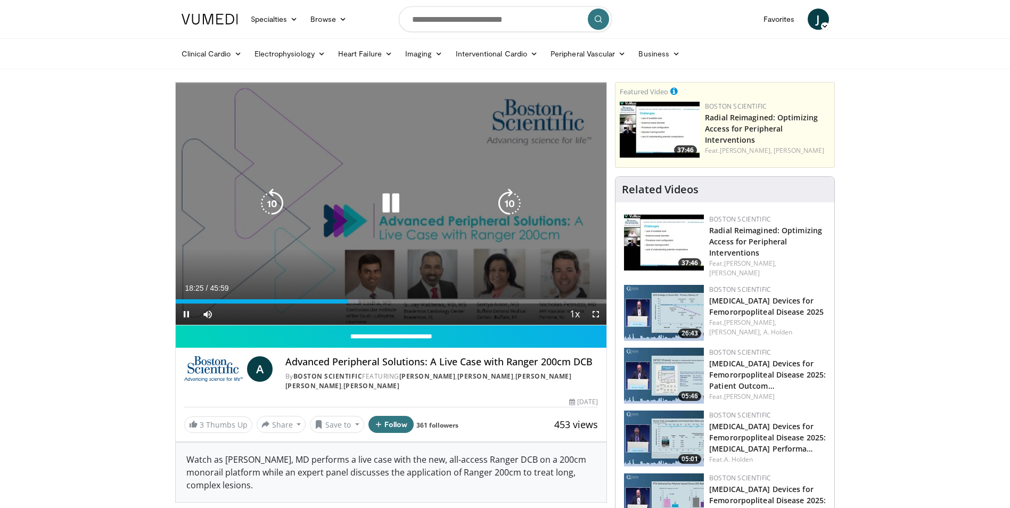
click at [509, 197] on icon "Video Player" at bounding box center [510, 204] width 30 height 30
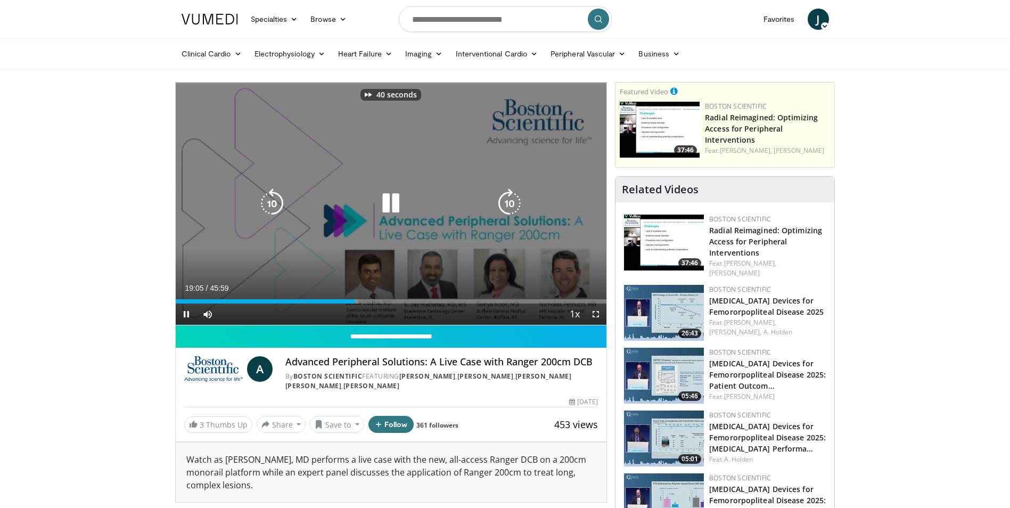
click at [509, 197] on icon "Video Player" at bounding box center [510, 204] width 30 height 30
click at [265, 205] on icon "Video Player" at bounding box center [272, 204] width 30 height 30
click at [506, 198] on icon "Video Player" at bounding box center [510, 204] width 30 height 30
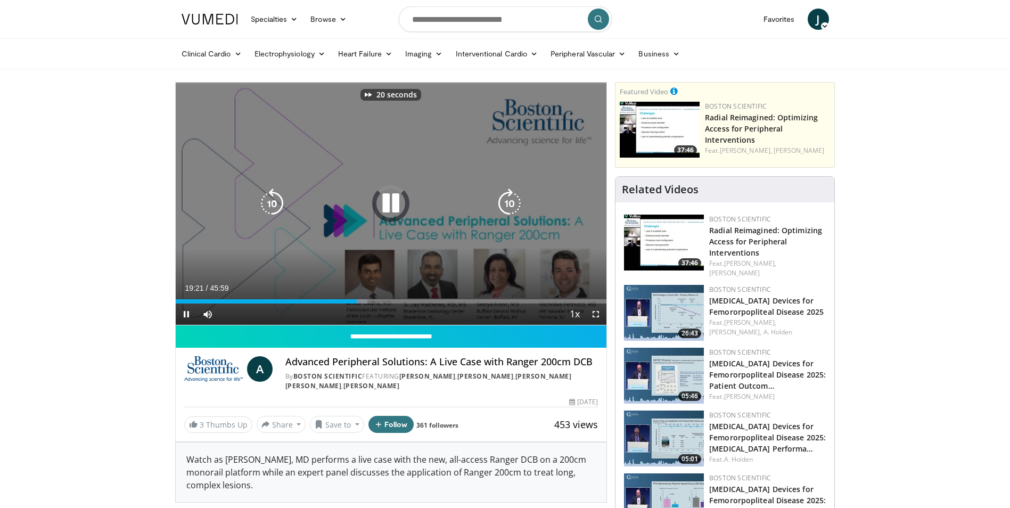
click at [506, 198] on icon "Video Player" at bounding box center [510, 204] width 30 height 30
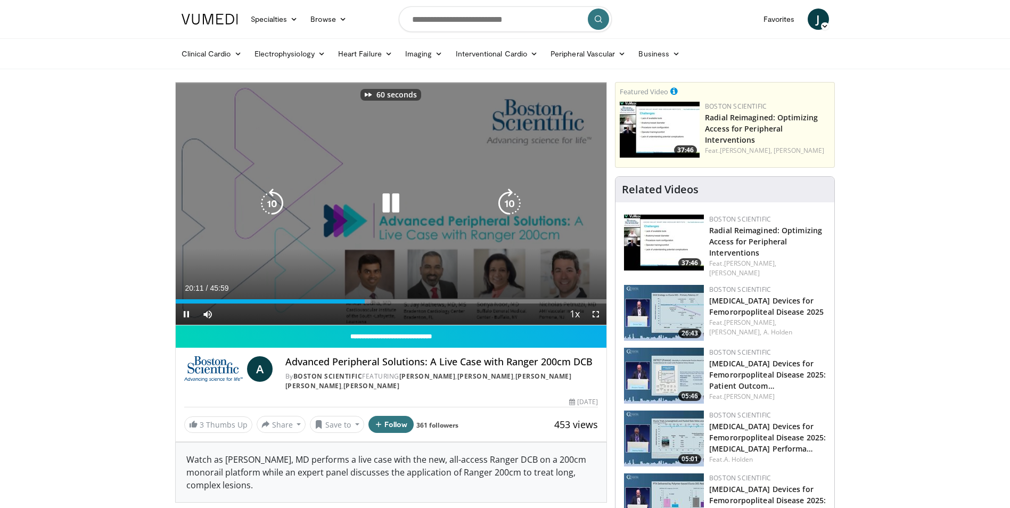
click at [506, 198] on icon "Video Player" at bounding box center [510, 204] width 30 height 30
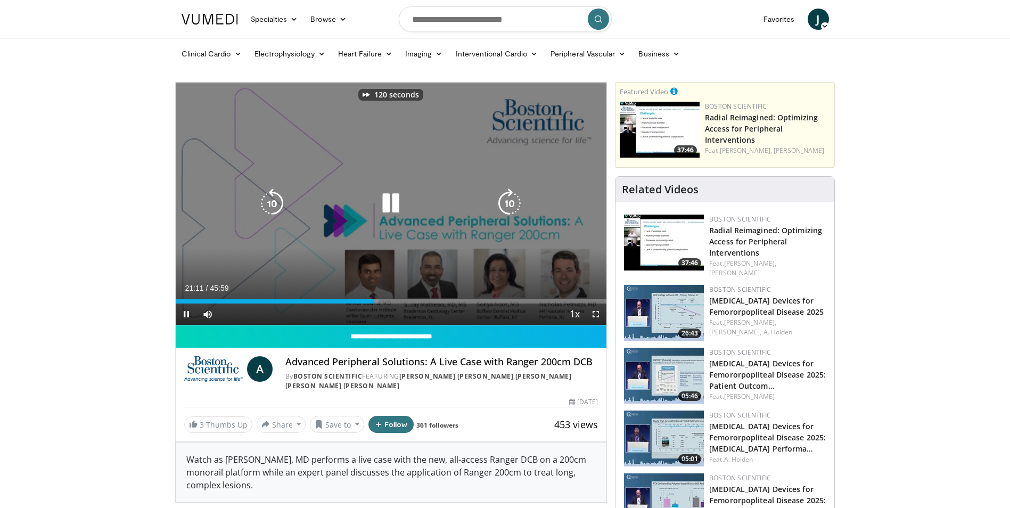
click at [506, 198] on icon "Video Player" at bounding box center [510, 204] width 30 height 30
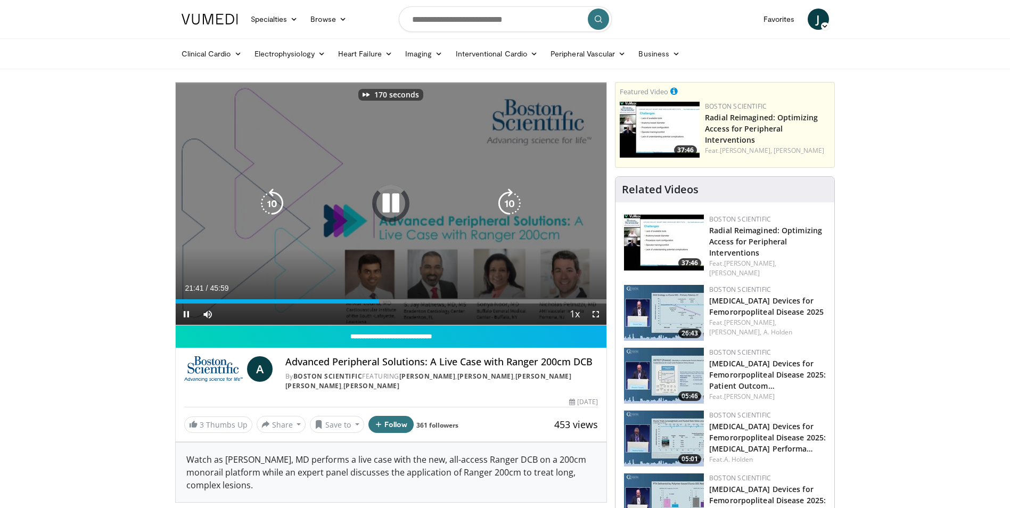
click at [506, 198] on icon "Video Player" at bounding box center [510, 204] width 30 height 30
click at [512, 201] on icon "Video Player" at bounding box center [510, 204] width 30 height 30
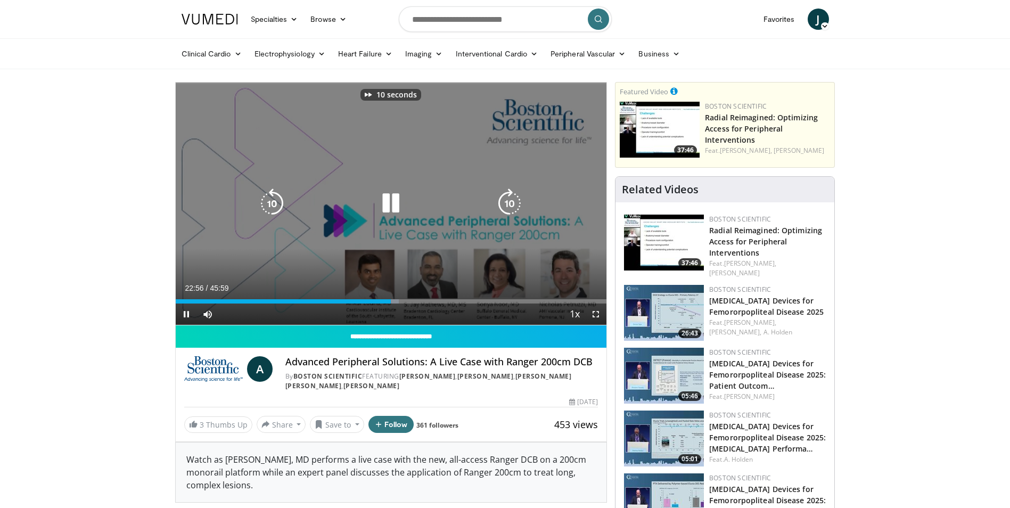
click at [512, 201] on icon "Video Player" at bounding box center [510, 204] width 30 height 30
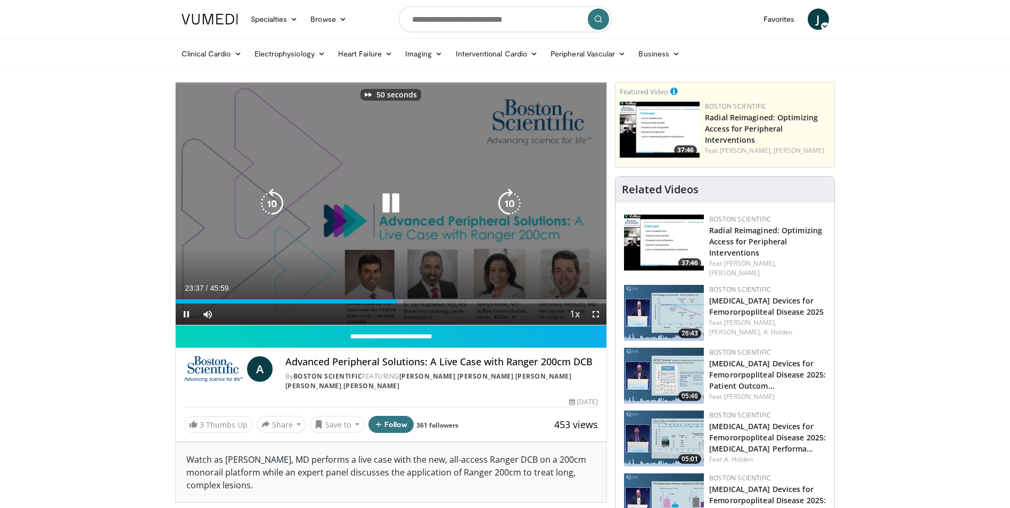
click at [512, 201] on icon "Video Player" at bounding box center [510, 204] width 30 height 30
click at [513, 208] on icon "Video Player" at bounding box center [510, 204] width 30 height 30
click at [276, 202] on icon "Video Player" at bounding box center [272, 204] width 30 height 30
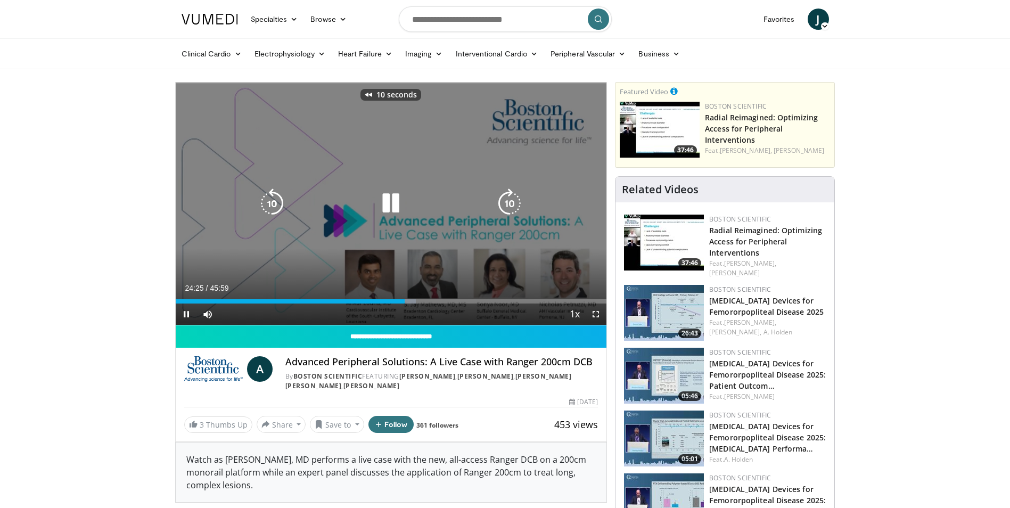
click at [276, 202] on icon "Video Player" at bounding box center [272, 204] width 30 height 30
click at [504, 206] on icon "Video Player" at bounding box center [510, 204] width 30 height 30
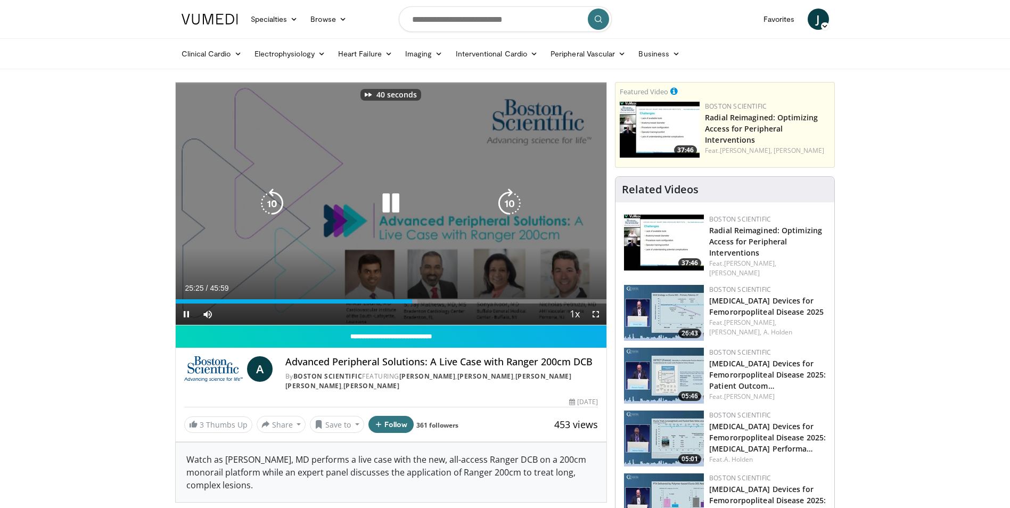
click at [504, 206] on icon "Video Player" at bounding box center [510, 204] width 30 height 30
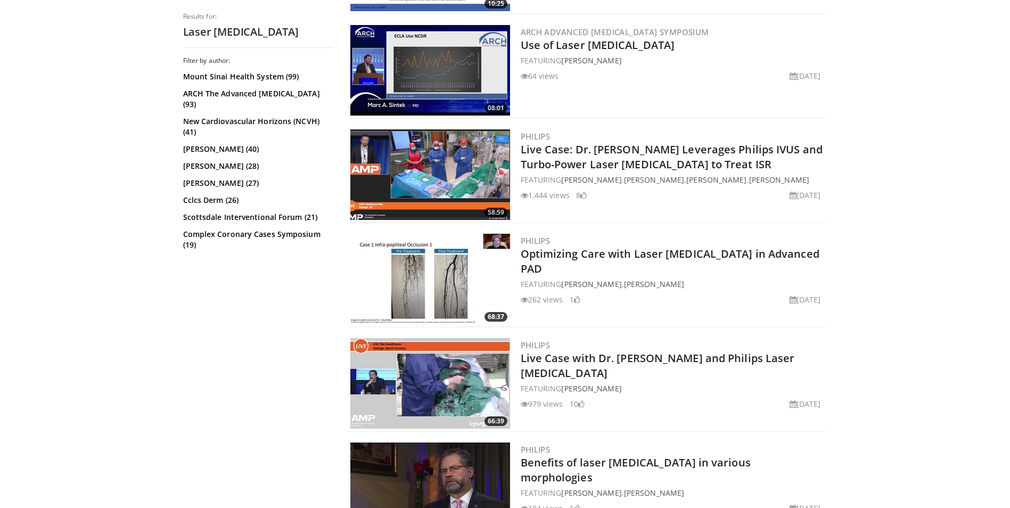
scroll to position [639, 0]
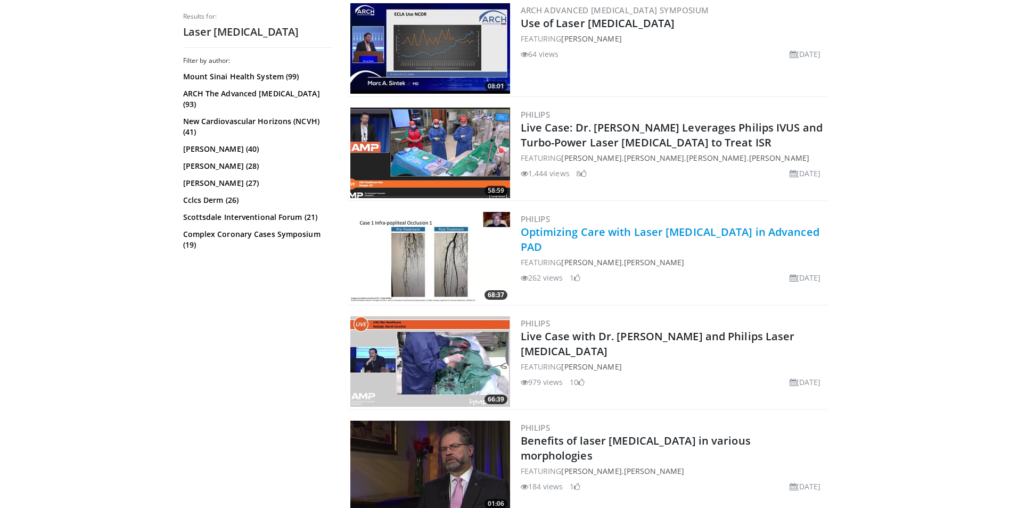
click at [590, 235] on link "Optimizing Care with Laser [MEDICAL_DATA] in Advanced PAD" at bounding box center [670, 239] width 299 height 29
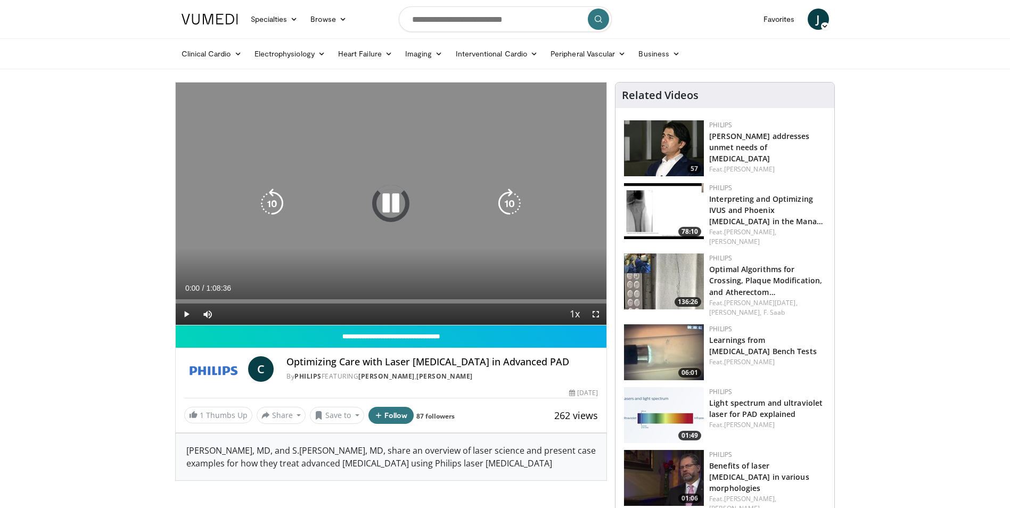
click at [503, 202] on icon "Video Player" at bounding box center [510, 204] width 30 height 30
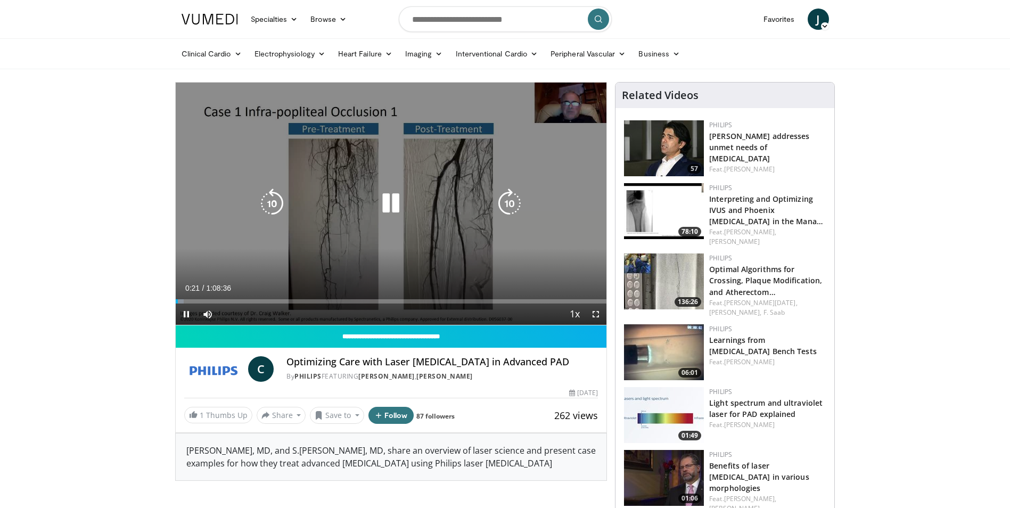
click at [503, 200] on icon "Video Player" at bounding box center [510, 204] width 30 height 30
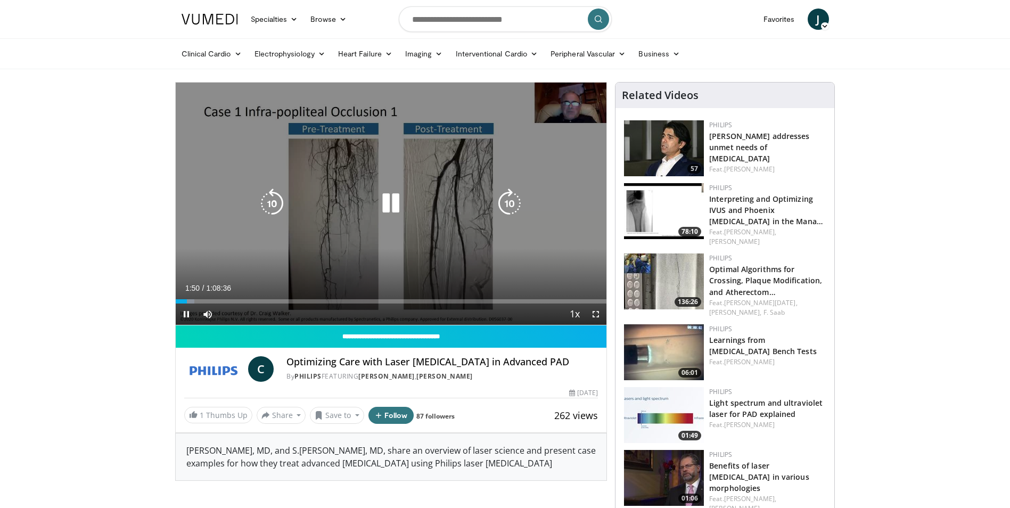
click at [513, 200] on icon "Video Player" at bounding box center [510, 204] width 30 height 30
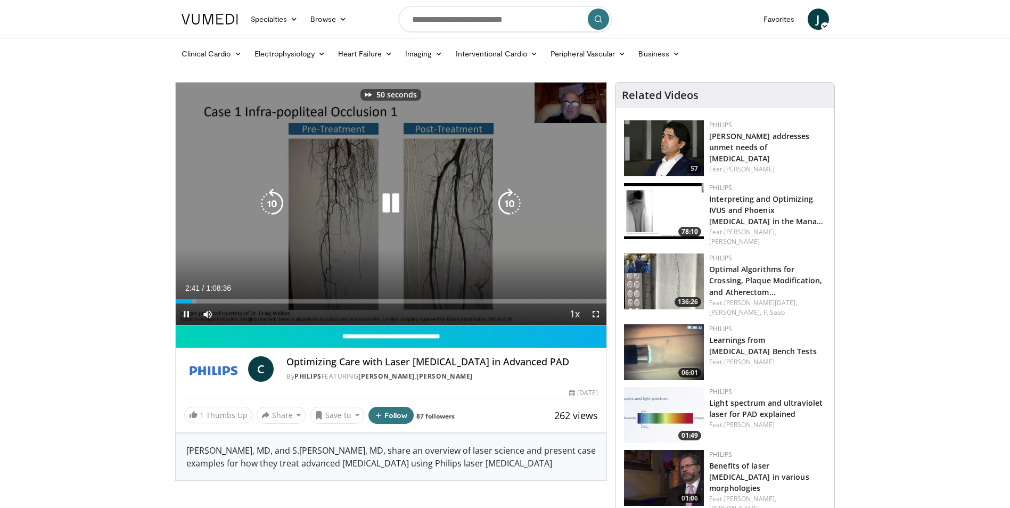
click at [513, 200] on icon "Video Player" at bounding box center [510, 204] width 30 height 30
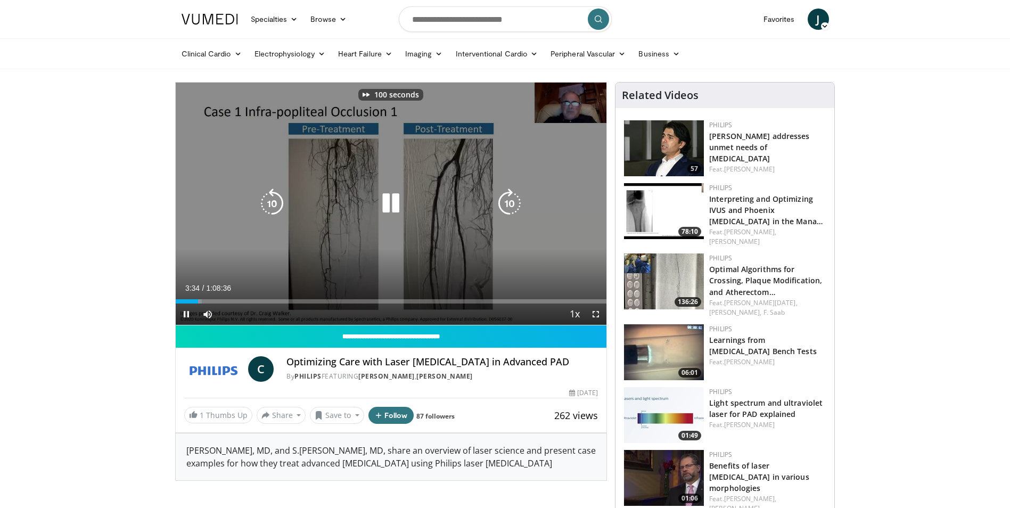
click at [513, 200] on icon "Video Player" at bounding box center [510, 204] width 30 height 30
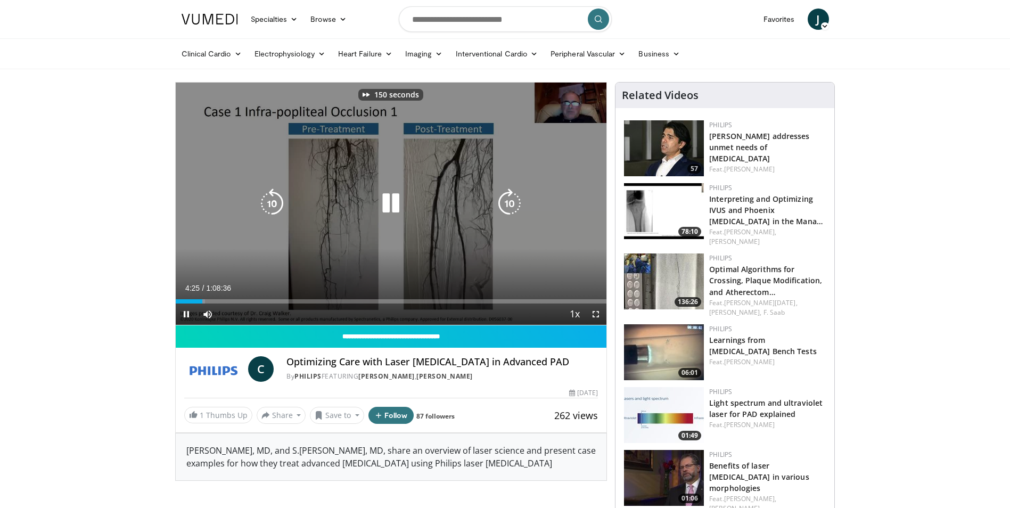
click at [513, 200] on icon "Video Player" at bounding box center [510, 204] width 30 height 30
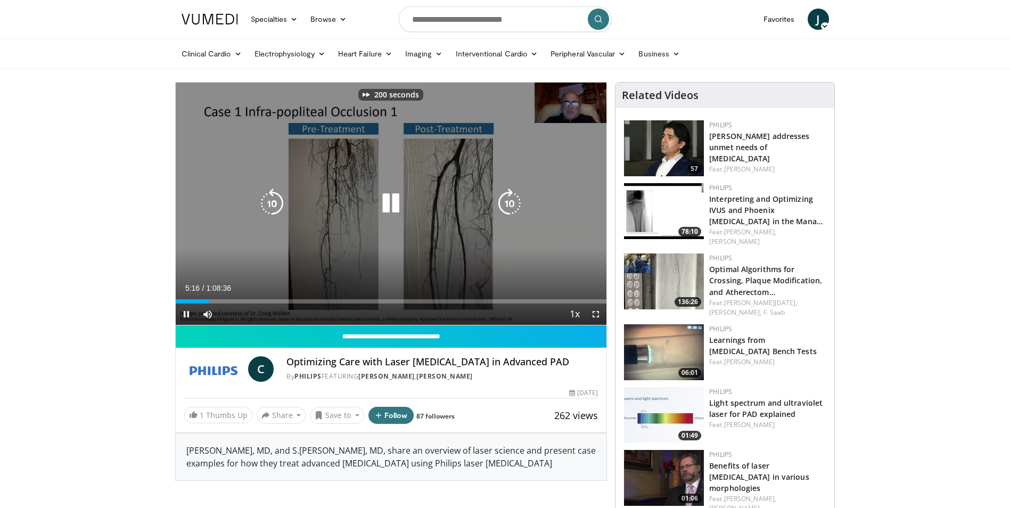
click at [513, 200] on icon "Video Player" at bounding box center [510, 204] width 30 height 30
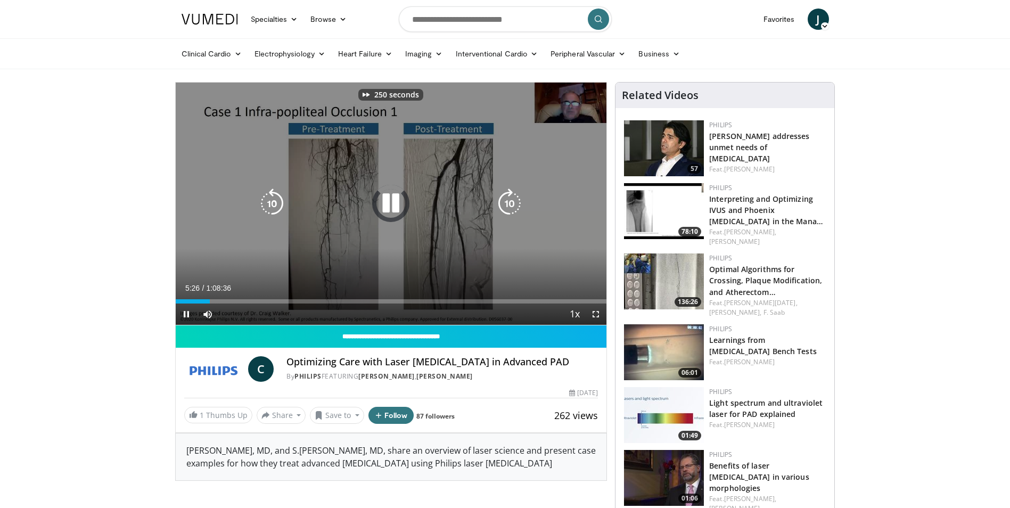
click at [513, 200] on icon "Video Player" at bounding box center [510, 204] width 30 height 30
click at [512, 200] on icon "Video Player" at bounding box center [510, 204] width 30 height 30
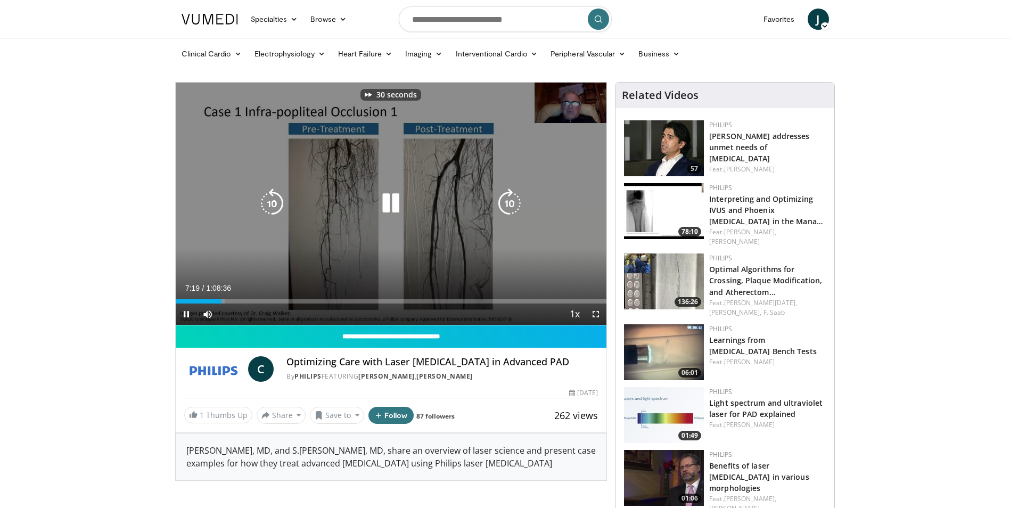
click at [512, 200] on icon "Video Player" at bounding box center [510, 204] width 30 height 30
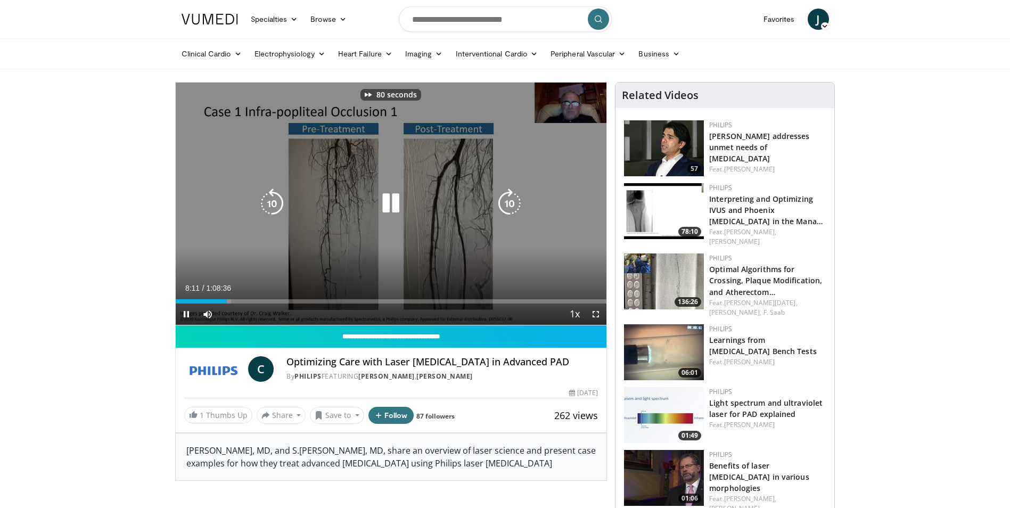
click at [512, 200] on icon "Video Player" at bounding box center [510, 204] width 30 height 30
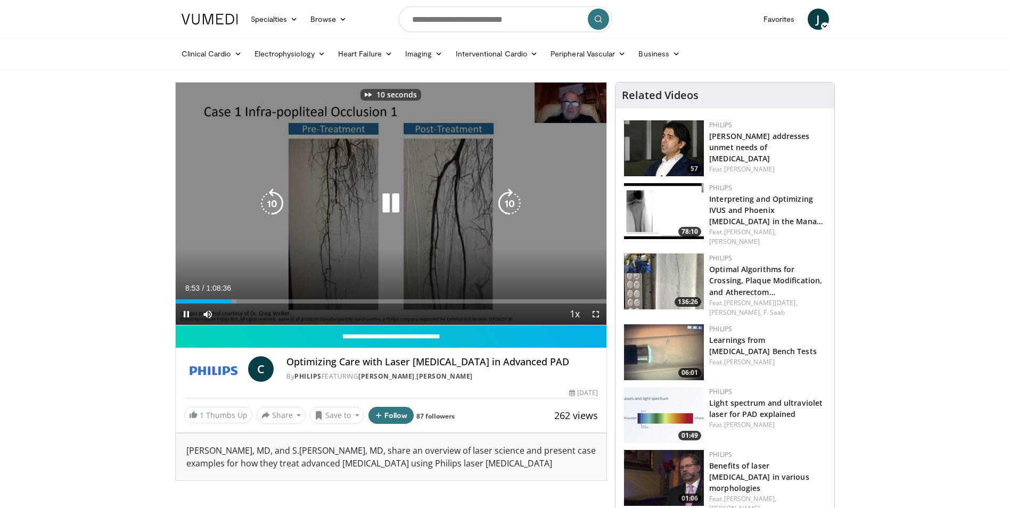
click at [512, 200] on icon "Video Player" at bounding box center [510, 204] width 30 height 30
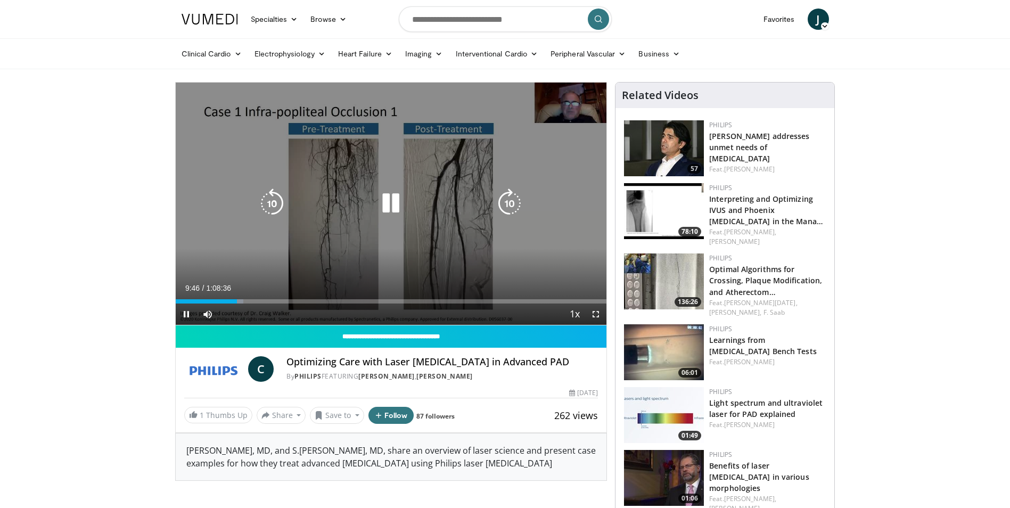
click at [512, 200] on icon "Video Player" at bounding box center [510, 204] width 30 height 30
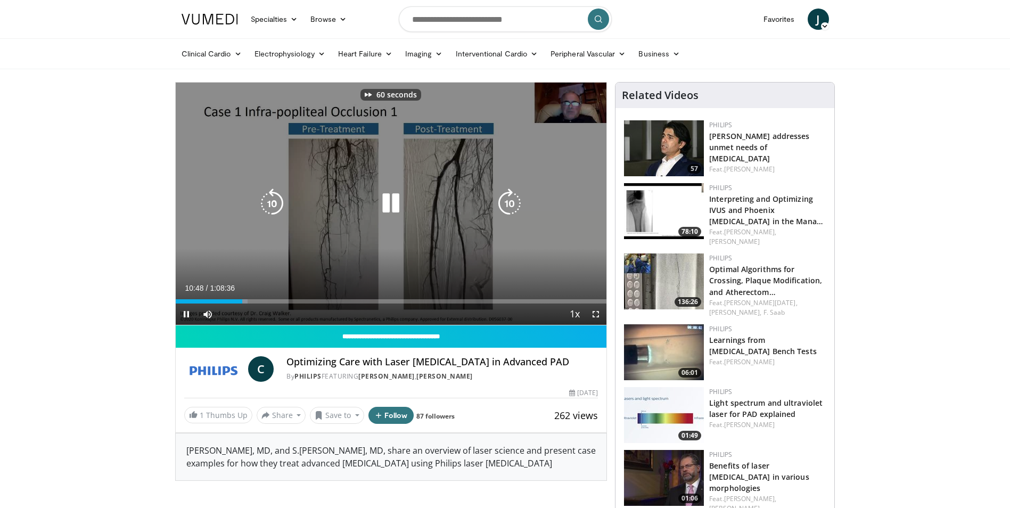
click at [512, 200] on icon "Video Player" at bounding box center [510, 204] width 30 height 30
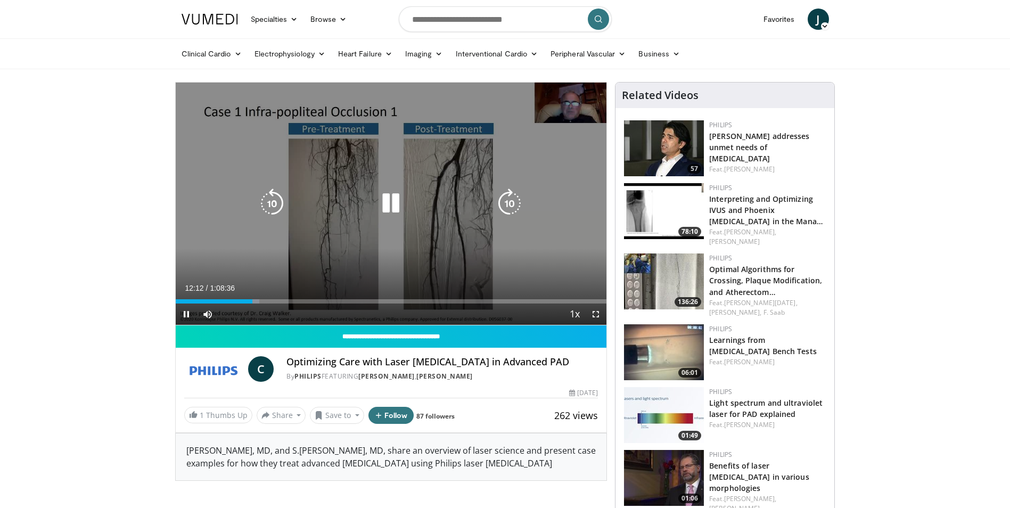
click at [516, 198] on icon "Video Player" at bounding box center [510, 204] width 30 height 30
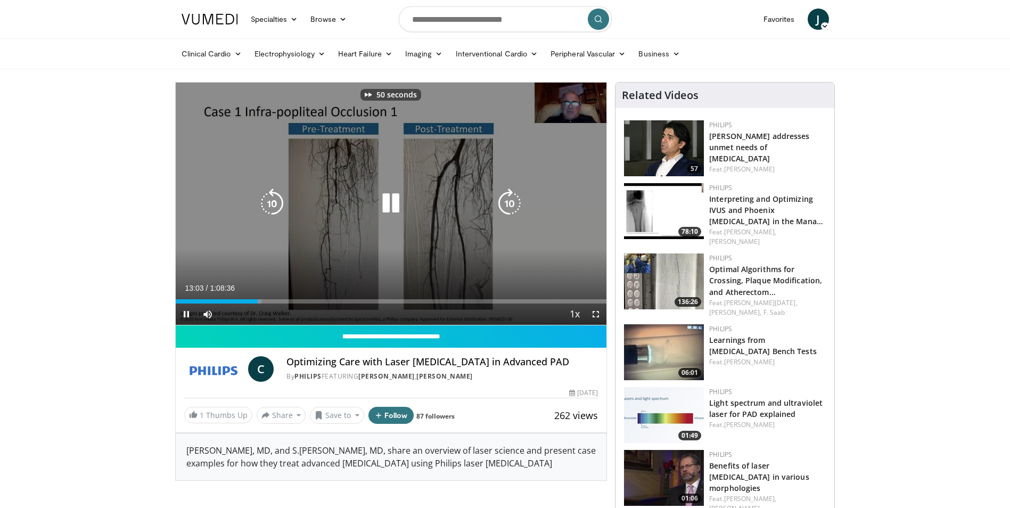
click at [516, 198] on icon "Video Player" at bounding box center [510, 204] width 30 height 30
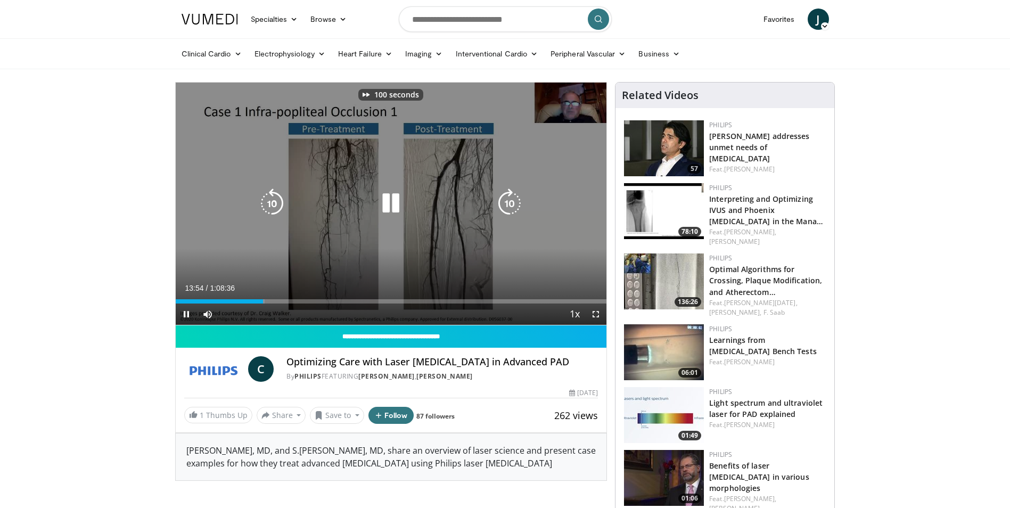
click at [516, 198] on icon "Video Player" at bounding box center [510, 204] width 30 height 30
click at [515, 199] on icon "Video Player" at bounding box center [510, 204] width 30 height 30
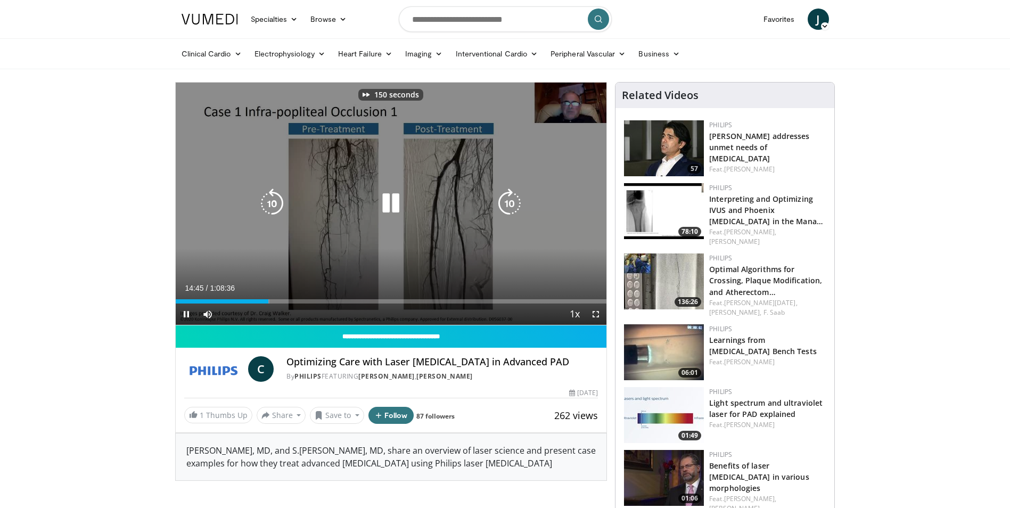
click at [515, 199] on icon "Video Player" at bounding box center [510, 204] width 30 height 30
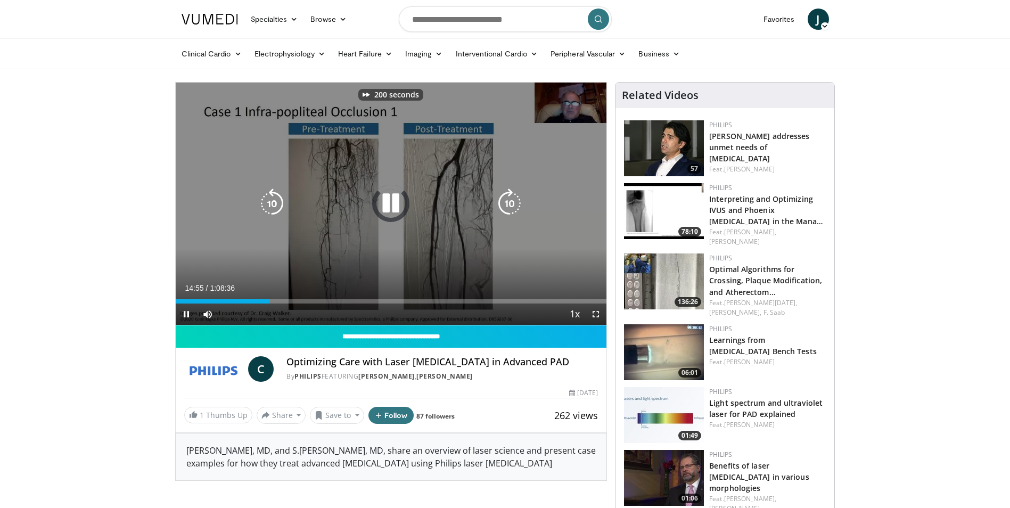
click at [515, 199] on icon "Video Player" at bounding box center [510, 204] width 30 height 30
click at [512, 197] on icon "Video Player" at bounding box center [510, 204] width 30 height 30
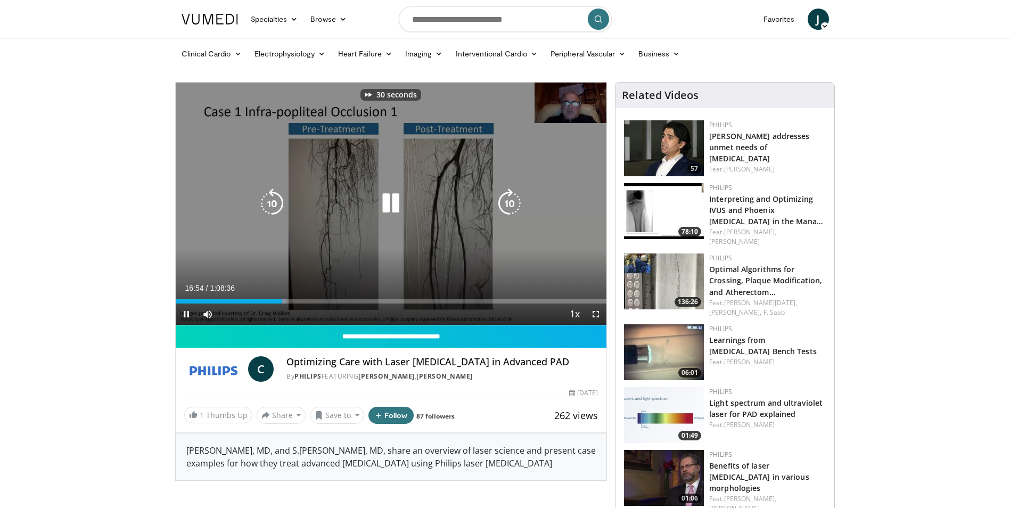
click at [512, 197] on icon "Video Player" at bounding box center [510, 204] width 30 height 30
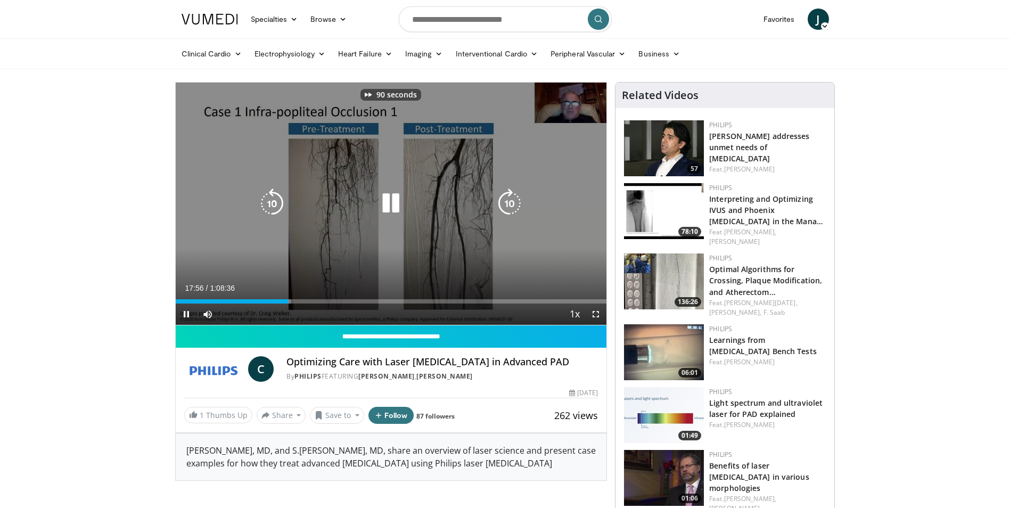
click at [512, 197] on icon "Video Player" at bounding box center [510, 204] width 30 height 30
click at [506, 205] on icon "Video Player" at bounding box center [510, 204] width 30 height 30
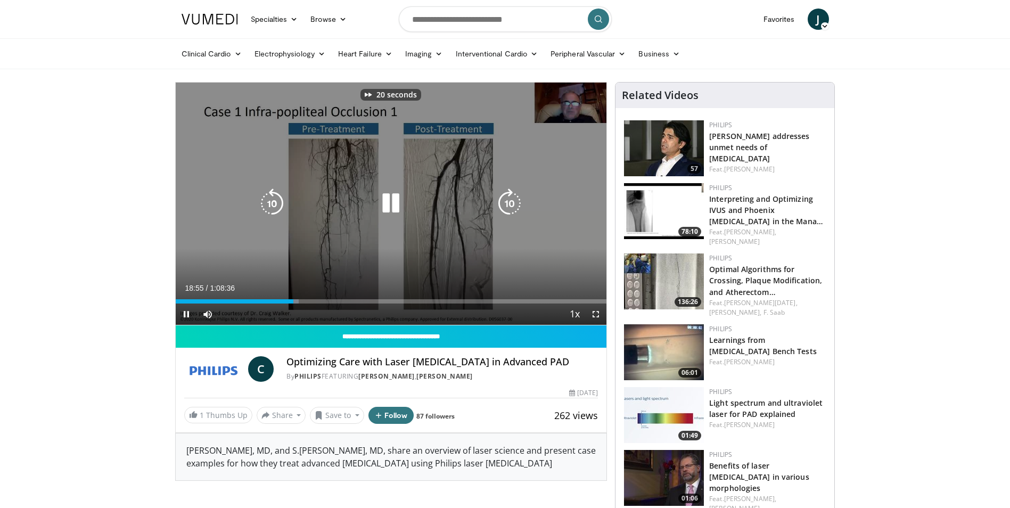
click at [506, 205] on icon "Video Player" at bounding box center [510, 204] width 30 height 30
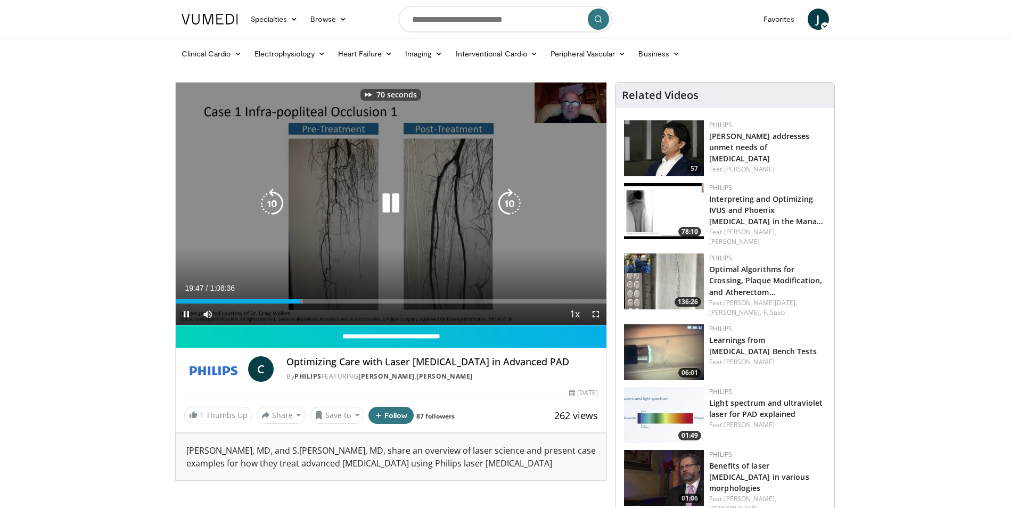
click at [506, 205] on icon "Video Player" at bounding box center [510, 204] width 30 height 30
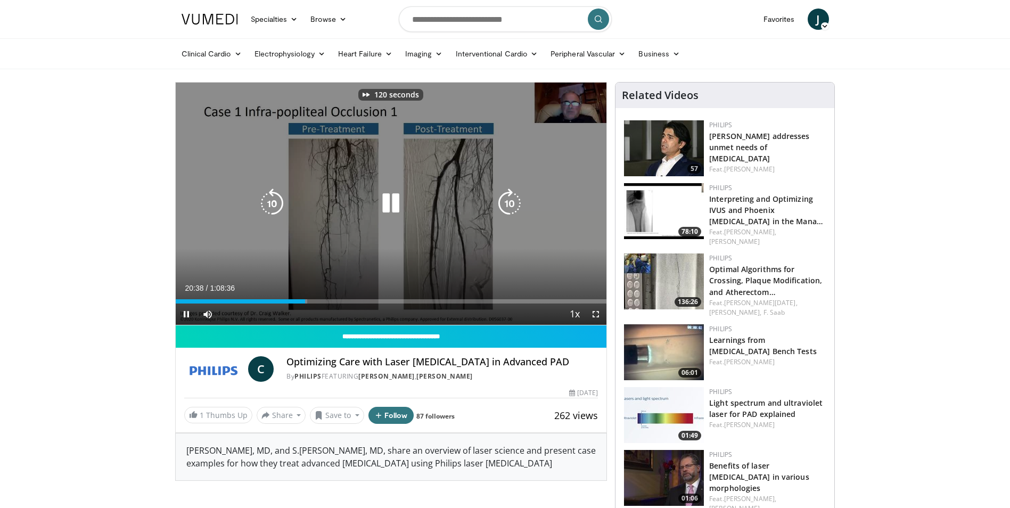
click at [506, 205] on icon "Video Player" at bounding box center [510, 204] width 30 height 30
click at [511, 197] on icon "Video Player" at bounding box center [510, 204] width 30 height 30
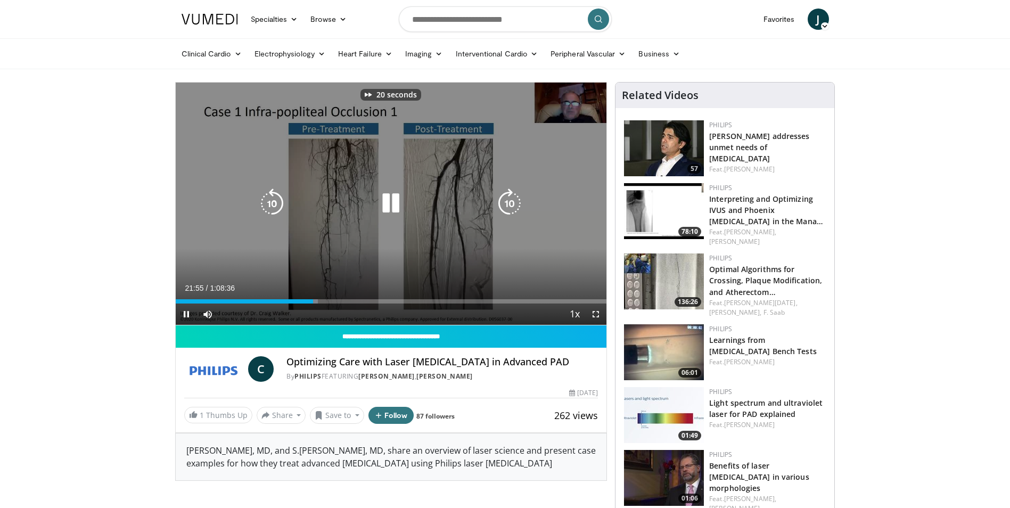
click at [511, 197] on icon "Video Player" at bounding box center [510, 204] width 30 height 30
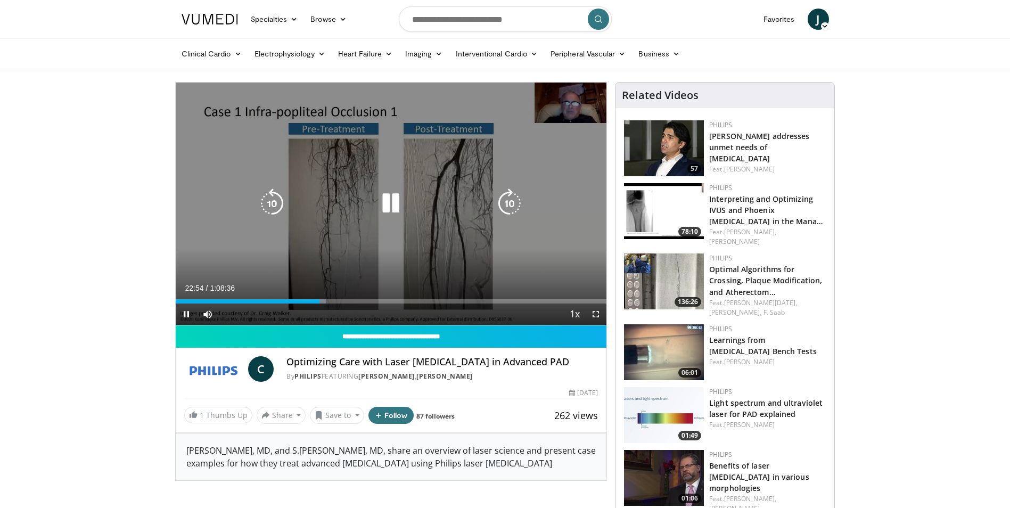
click at [502, 204] on icon "Video Player" at bounding box center [510, 204] width 30 height 30
click at [507, 197] on icon "Video Player" at bounding box center [510, 204] width 30 height 30
click at [507, 200] on icon "Video Player" at bounding box center [510, 204] width 30 height 30
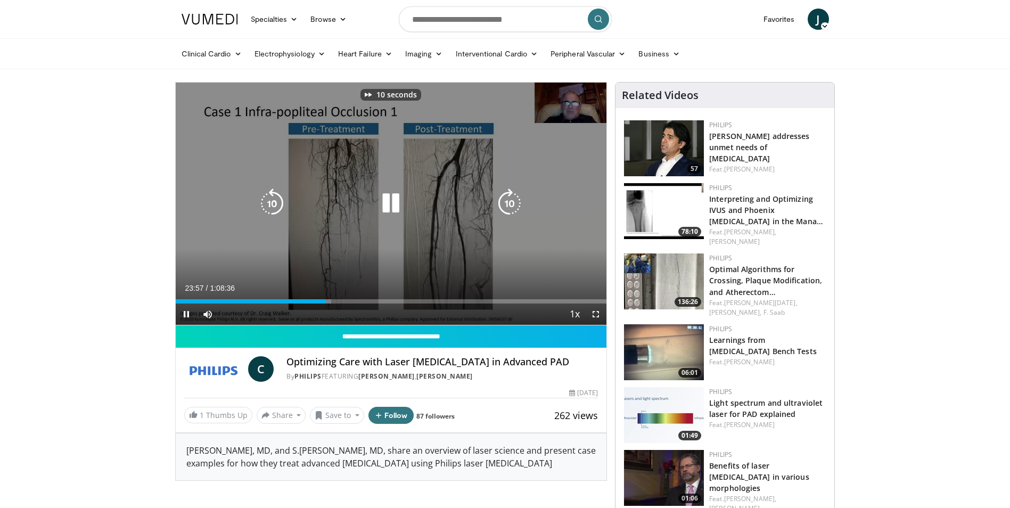
click at [507, 200] on icon "Video Player" at bounding box center [510, 204] width 30 height 30
click at [510, 201] on icon "Video Player" at bounding box center [510, 204] width 30 height 30
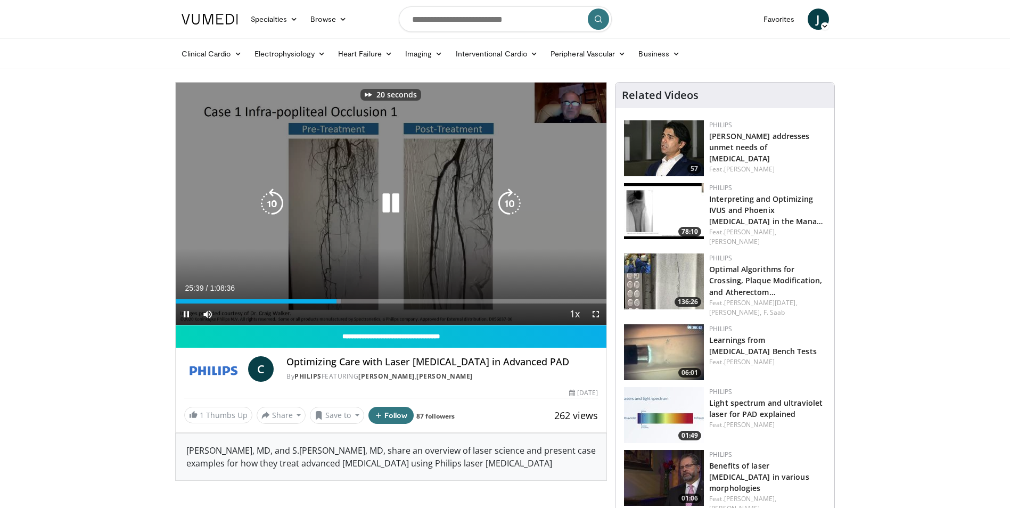
click at [510, 201] on icon "Video Player" at bounding box center [510, 204] width 30 height 30
click at [501, 200] on icon "Video Player" at bounding box center [510, 204] width 30 height 30
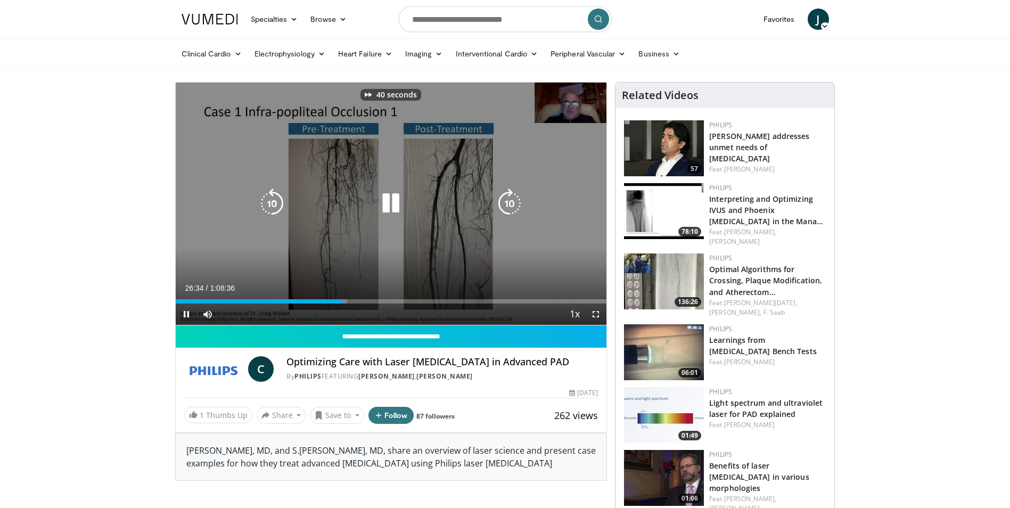
click at [501, 200] on icon "Video Player" at bounding box center [510, 204] width 30 height 30
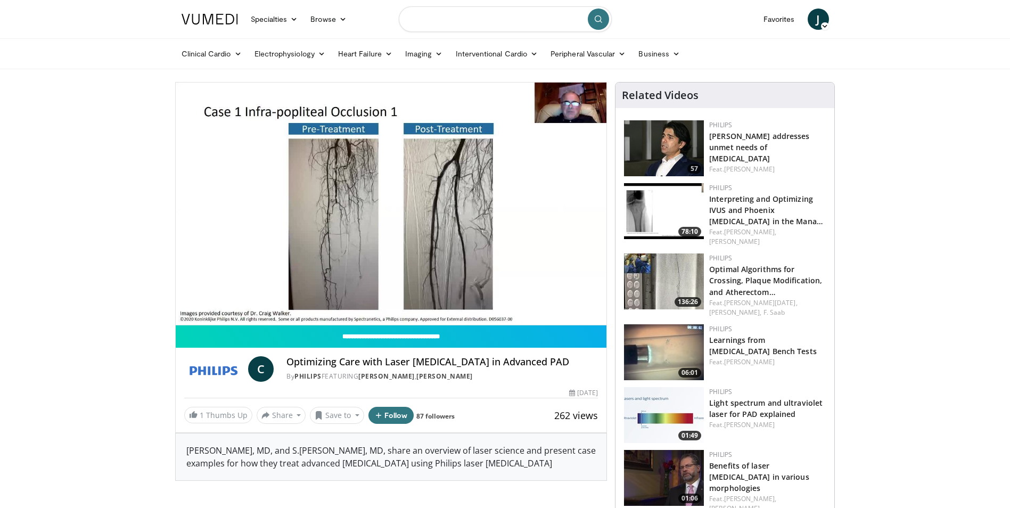
click at [529, 9] on input "Search topics, interventions" at bounding box center [505, 19] width 213 height 26
type input "**********"
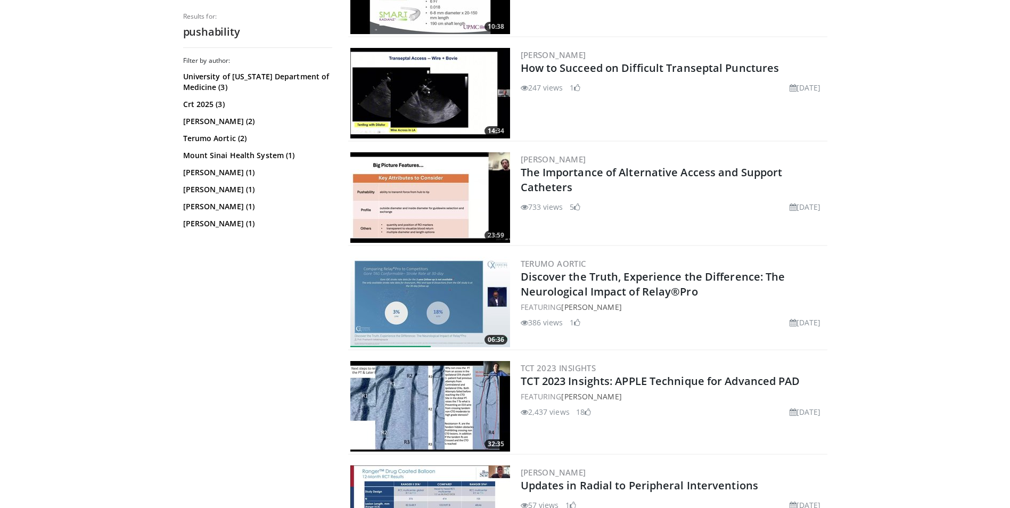
scroll to position [533, 0]
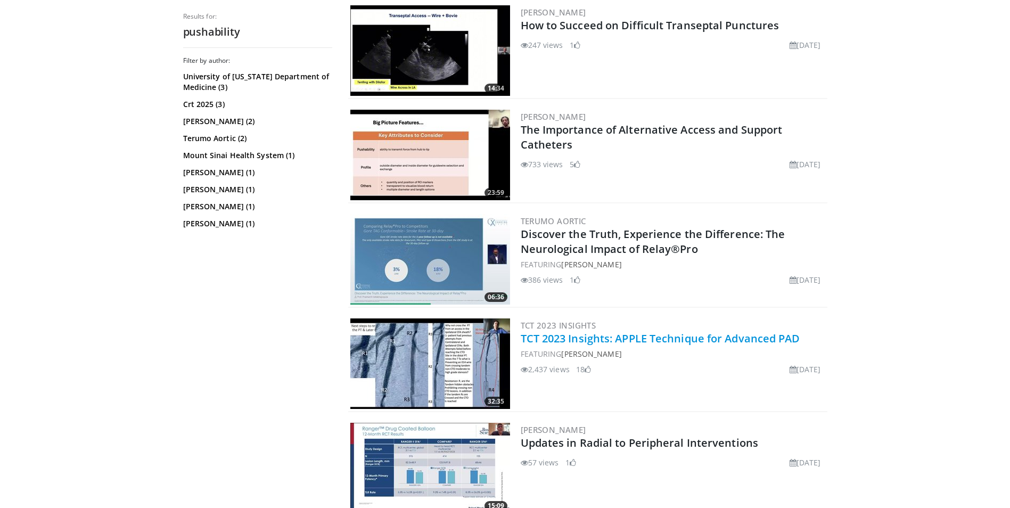
click at [690, 339] on link "TCT 2023 Insights: APPLE Technique for Advanced PAD" at bounding box center [661, 338] width 280 height 14
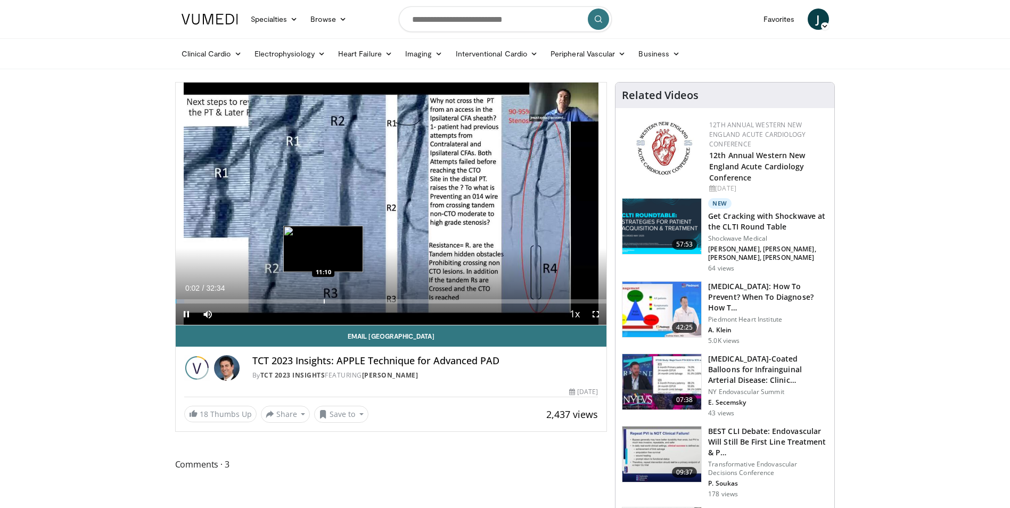
click at [324, 302] on div "Progress Bar" at bounding box center [324, 301] width 1 height 4
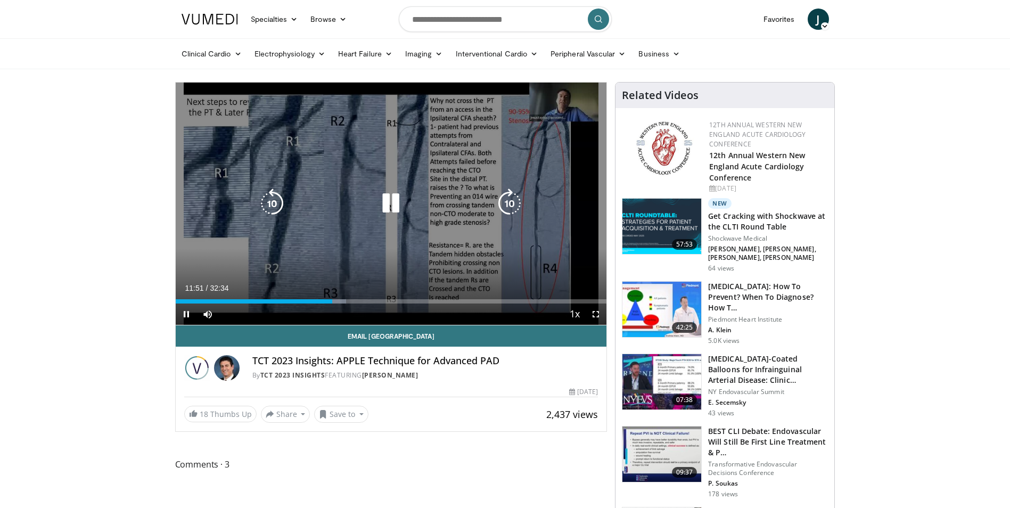
click at [506, 204] on icon "Video Player" at bounding box center [510, 204] width 30 height 30
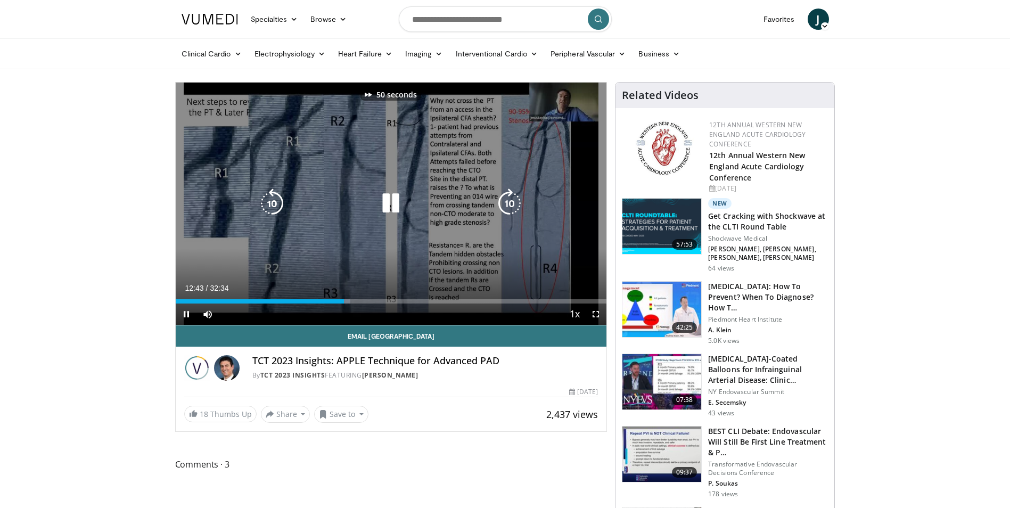
click at [506, 204] on icon "Video Player" at bounding box center [510, 204] width 30 height 30
click at [392, 202] on icon "Video Player" at bounding box center [391, 204] width 30 height 30
